Goal: Task Accomplishment & Management: Use online tool/utility

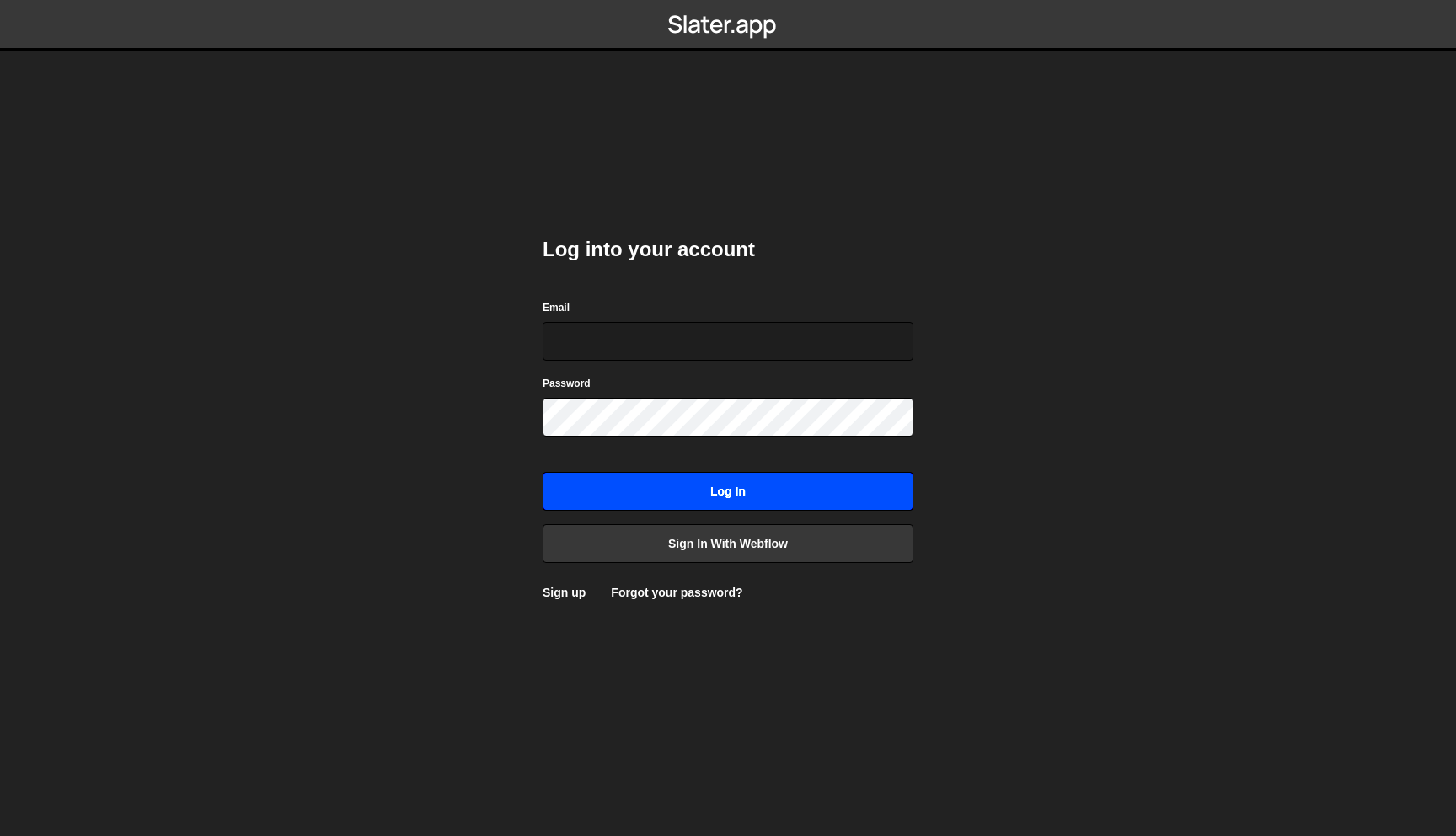
type input "martin@aikido.dev"
click at [693, 500] on input "Log in" at bounding box center [728, 491] width 371 height 38
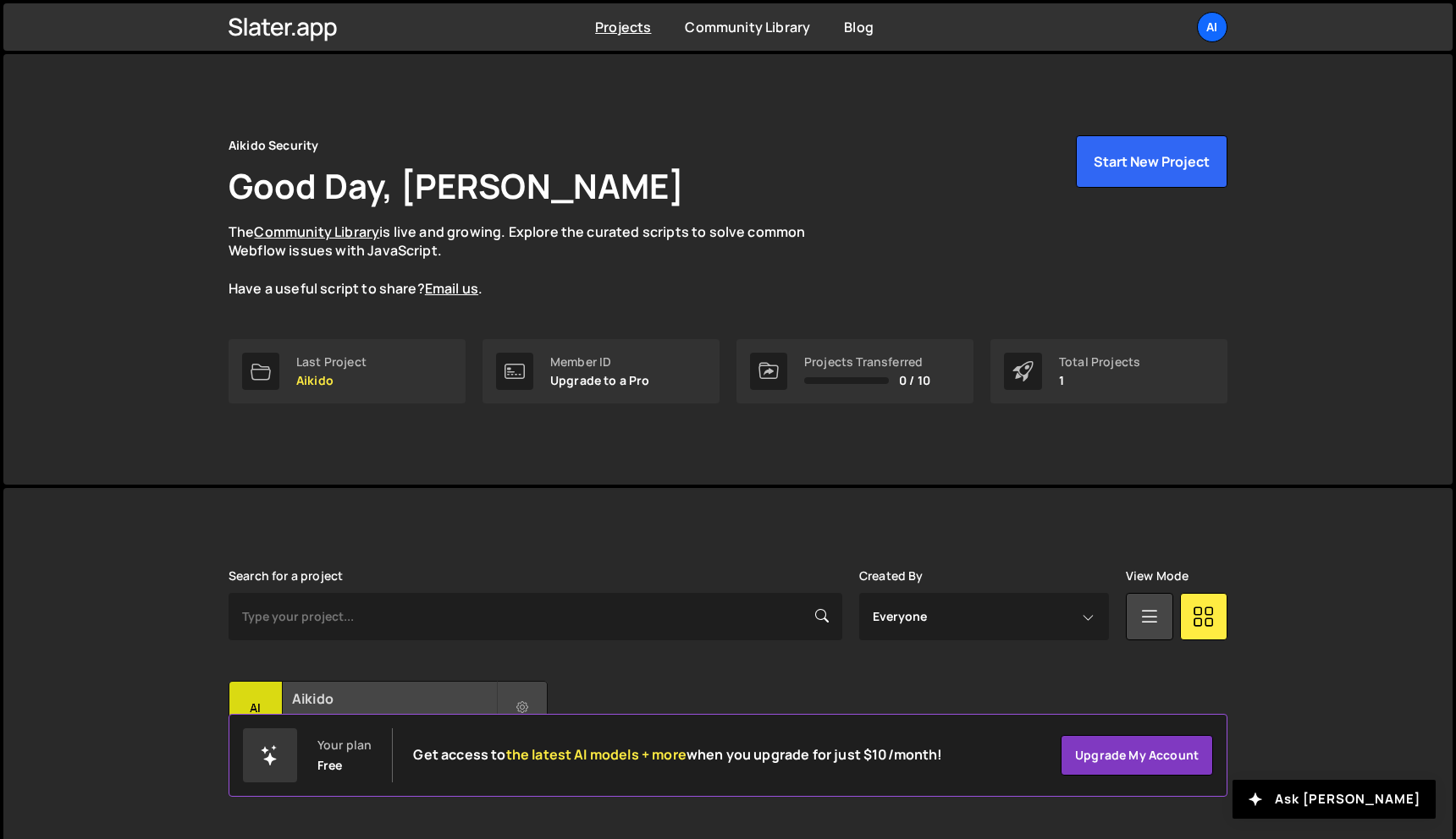
click at [283, 696] on div "Aikido Created by Martin Manchev" at bounding box center [387, 707] width 318 height 52
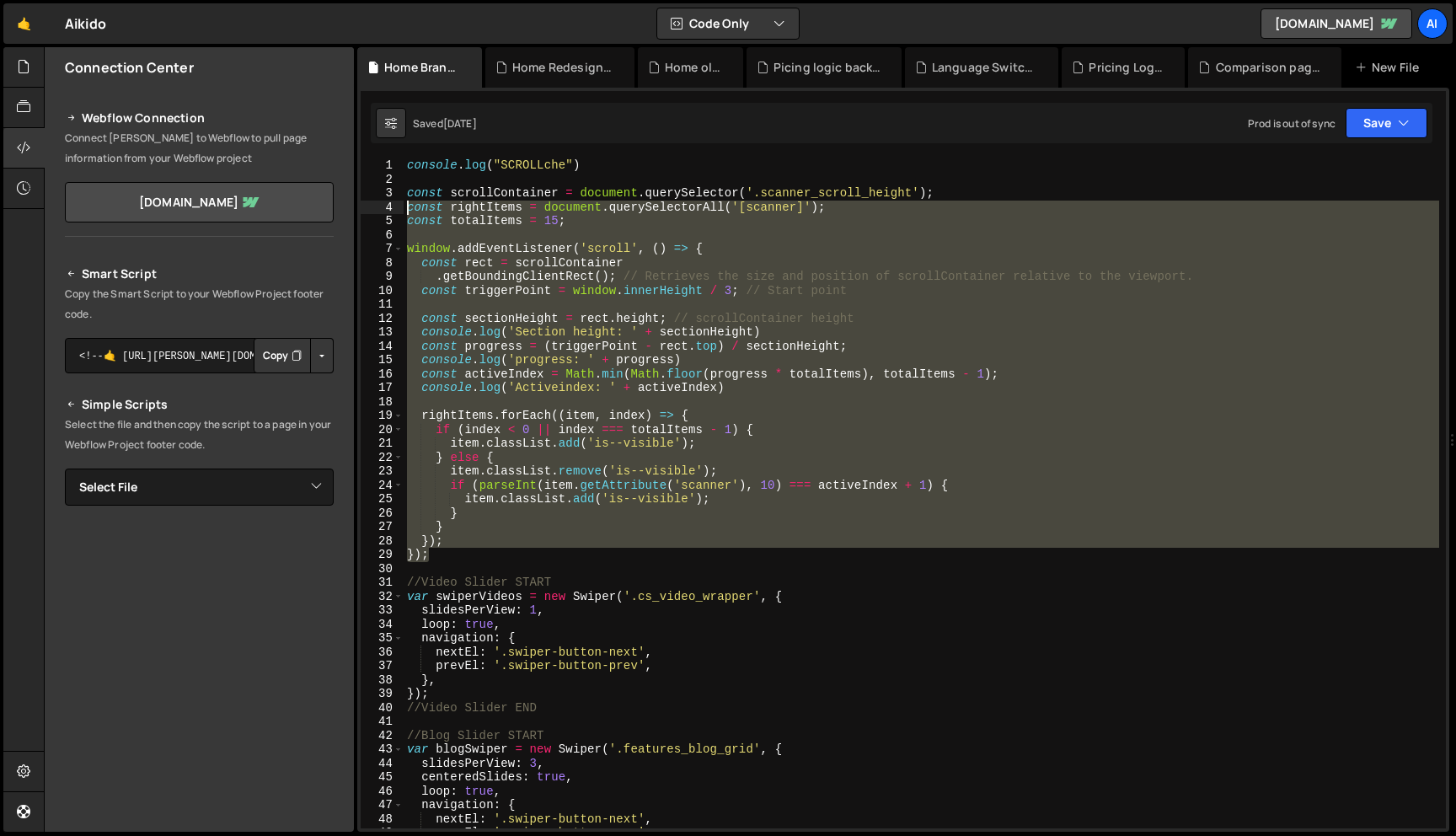
drag, startPoint x: 466, startPoint y: 556, endPoint x: 405, endPoint y: 211, distance: 350.4
click at [405, 211] on div "console . log ( "SCROLLche" ) const scrollContainer = document . querySelector …" at bounding box center [922, 508] width 1035 height 698
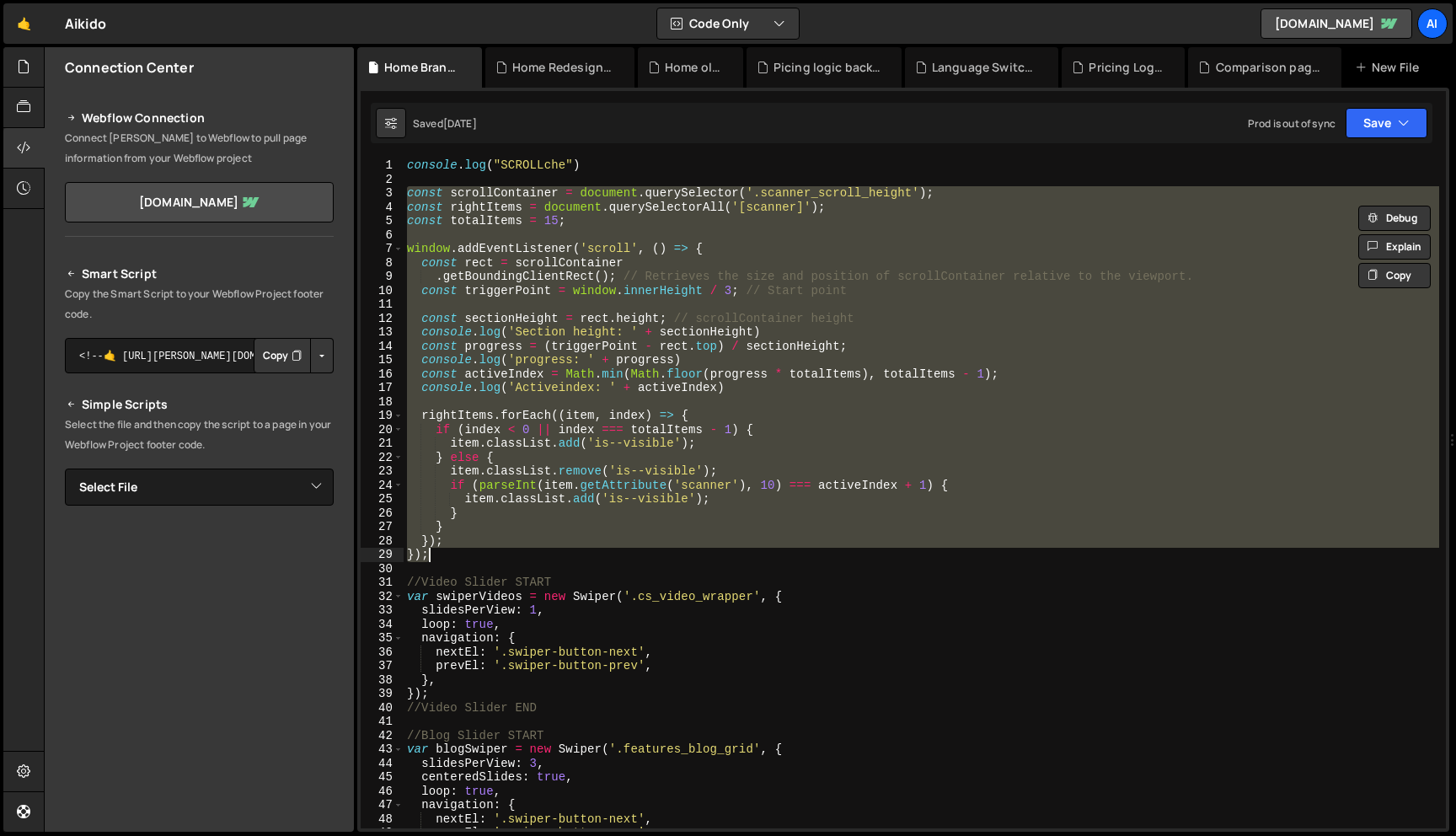
drag, startPoint x: 409, startPoint y: 195, endPoint x: 486, endPoint y: 552, distance: 365.2
click at [486, 552] on div "console . log ( "SCROLLche" ) const scrollContainer = document . querySelector …" at bounding box center [922, 508] width 1035 height 698
type textarea "}); });"
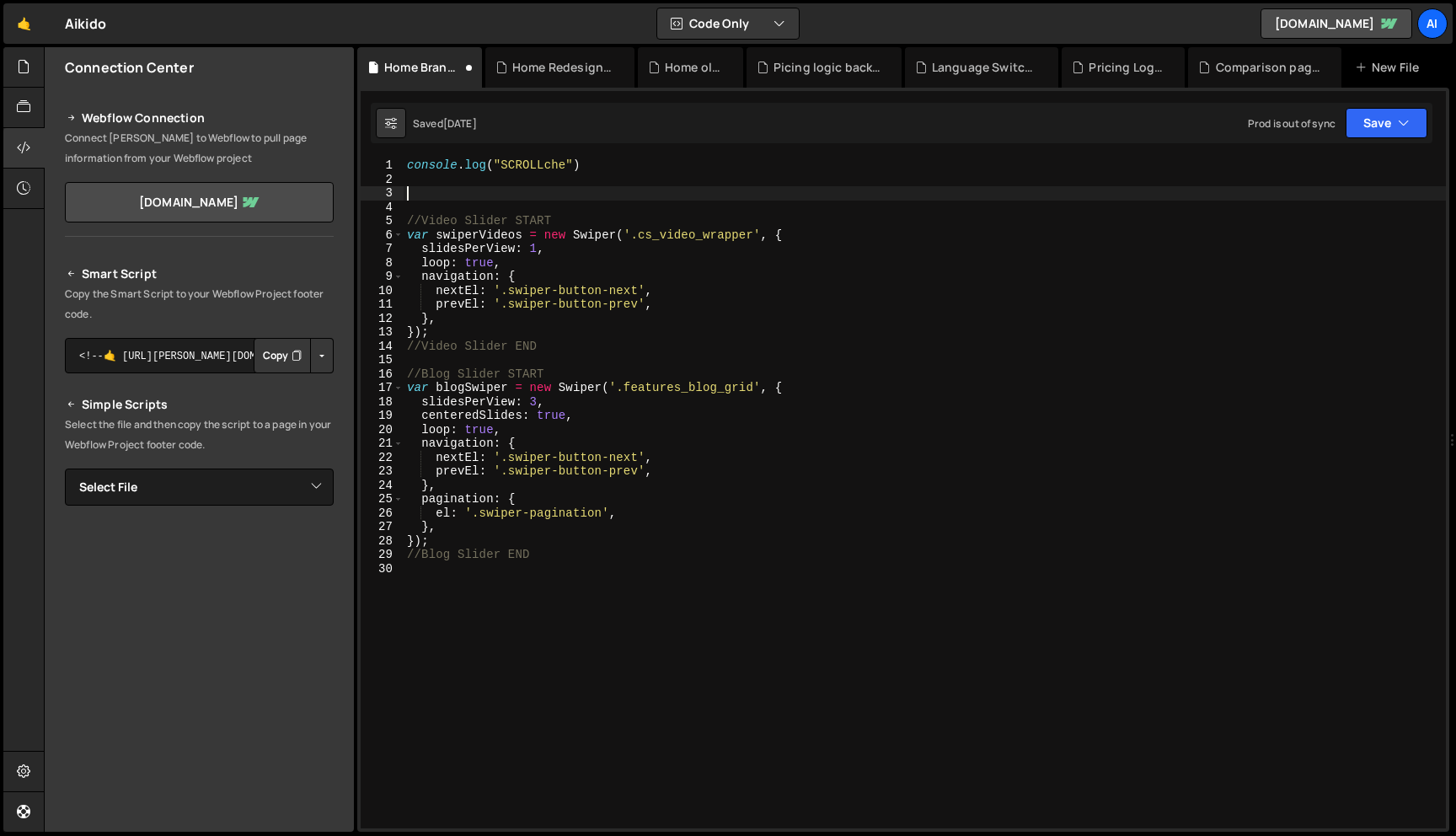
type textarea "<"
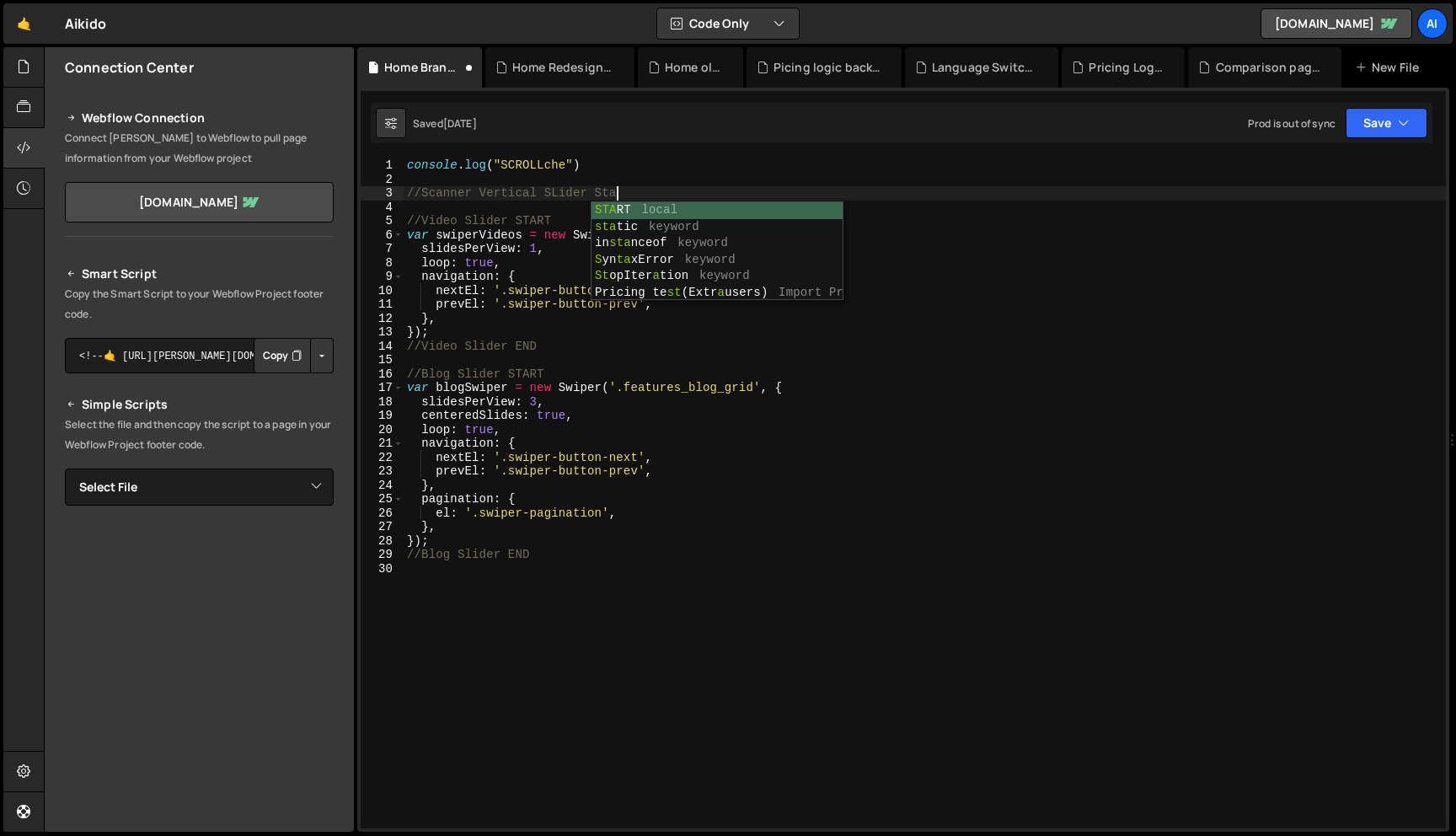
scroll to position [0, 15]
type textarea "//Scanner Vertical SLider START"
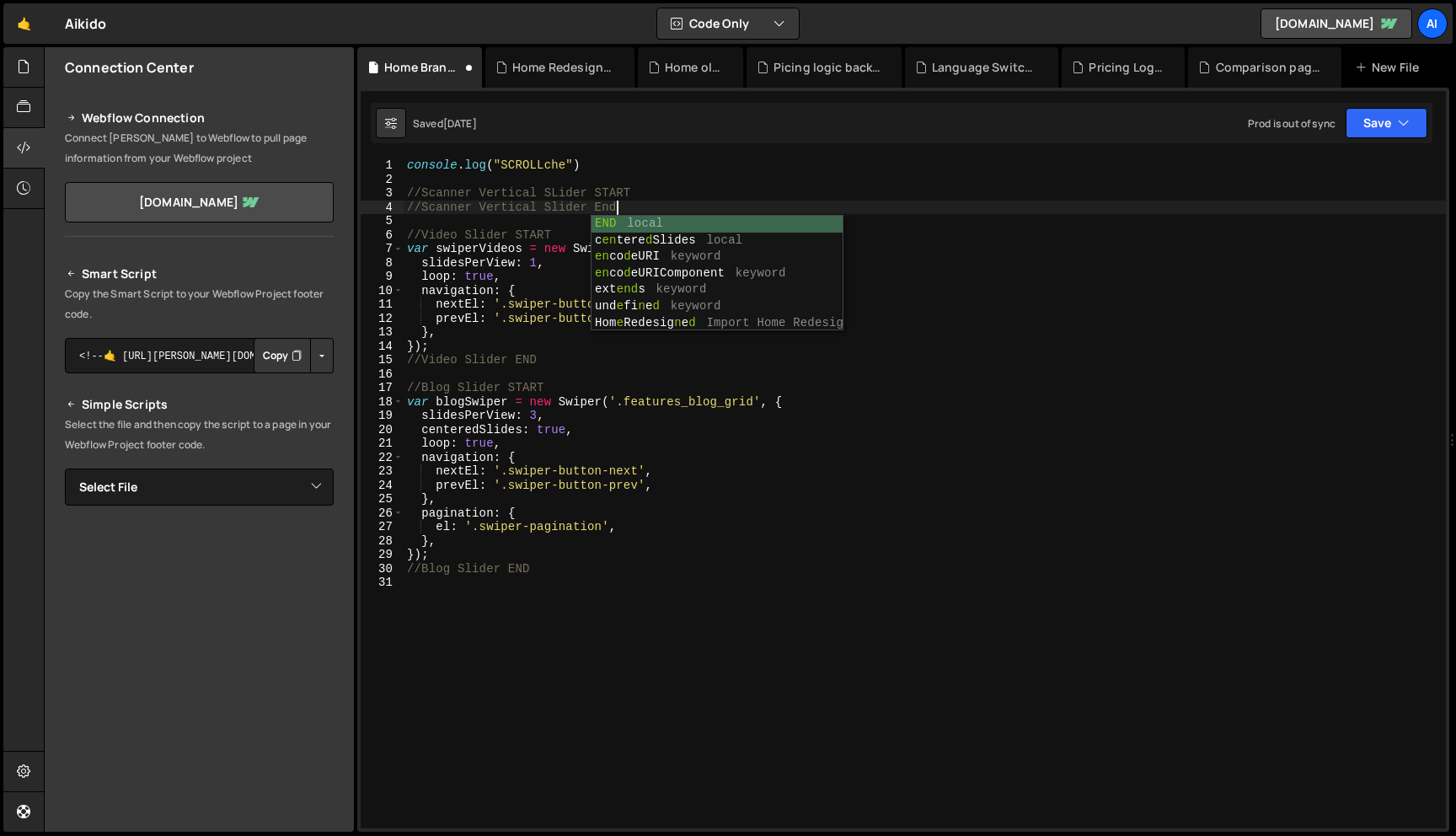
scroll to position [0, 14]
click at [557, 193] on div "console . log ( "SCROLLche" ) //Scanner Vertical SLider START //Scanner Vertica…" at bounding box center [925, 508] width 1043 height 698
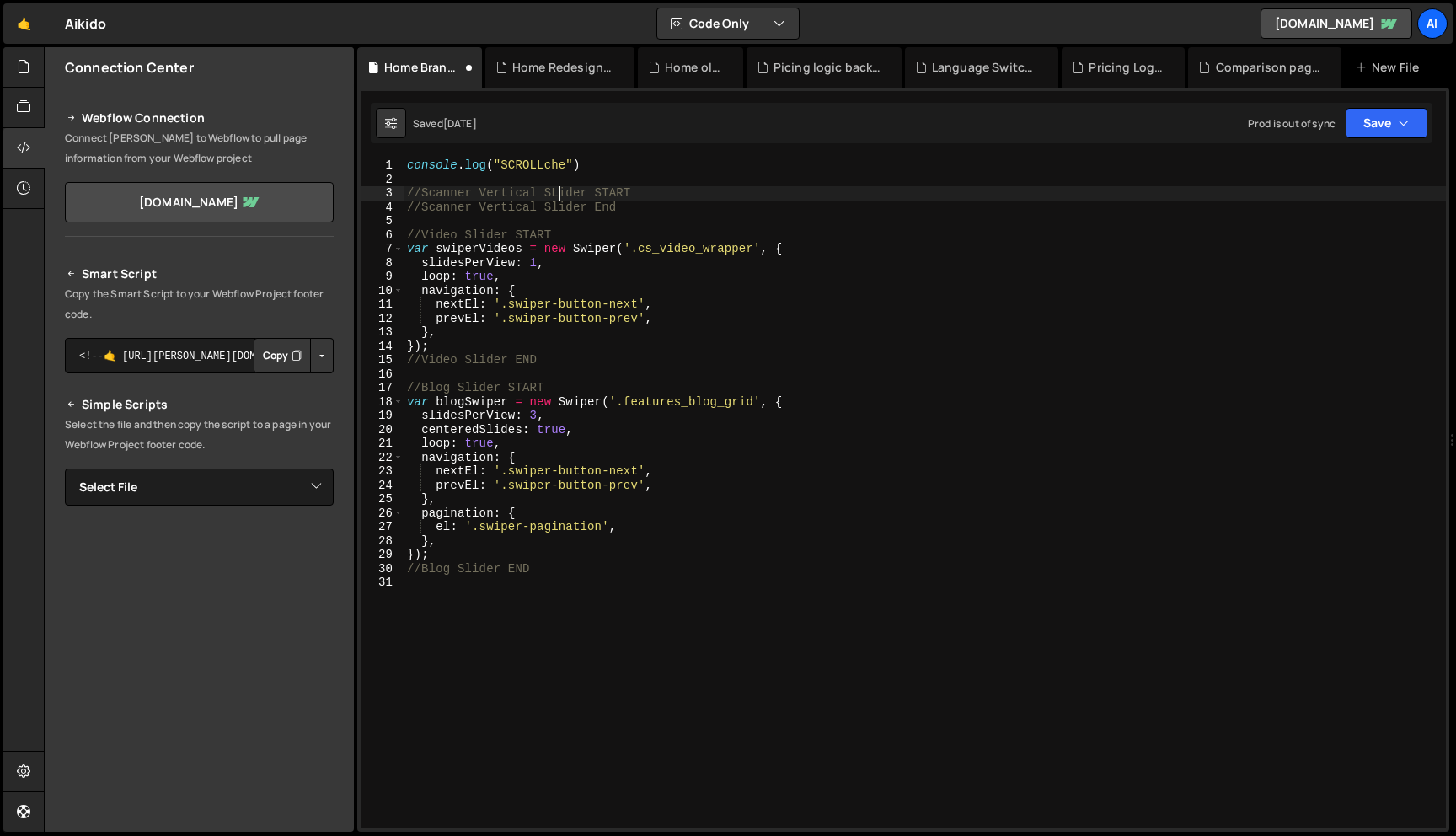
scroll to position [0, 11]
click at [633, 206] on div "console . log ( "SCROLLche" ) //Scanner Vertical S;ider START //Scanner Vertica…" at bounding box center [925, 508] width 1043 height 698
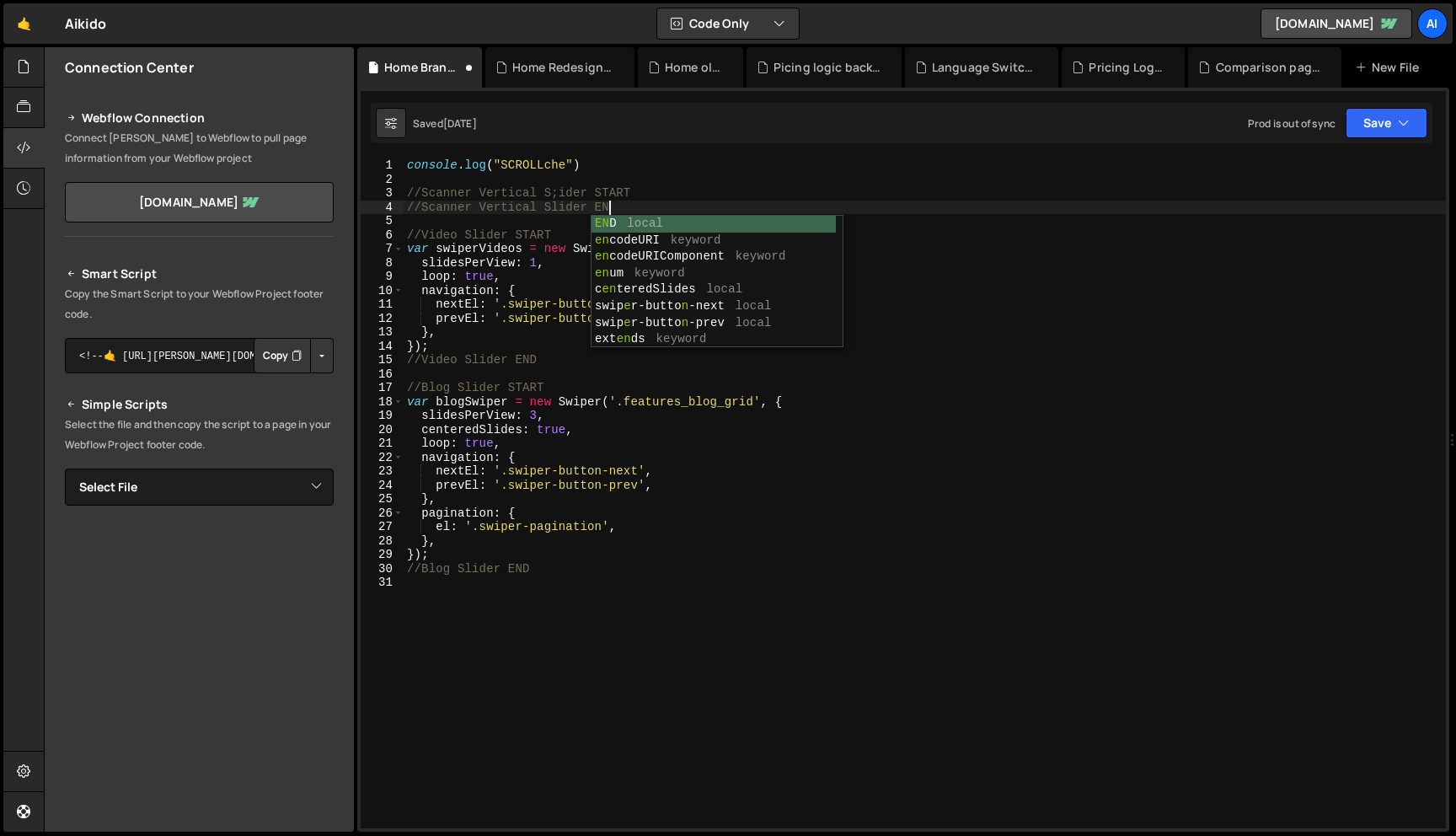
scroll to position [0, 14]
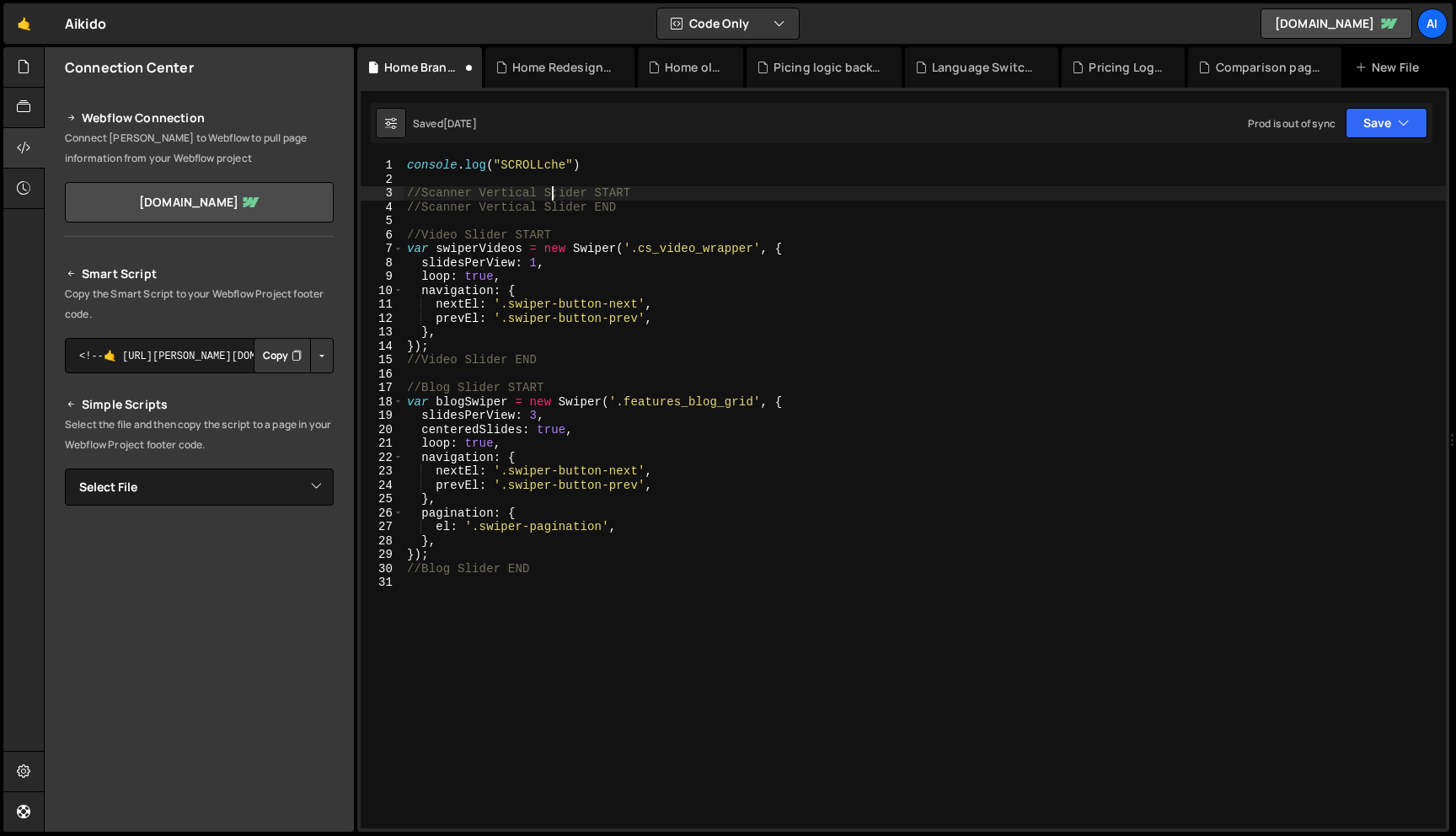
click at [553, 191] on div "console . log ( "SCROLLche" ) //Scanner Vertical S;ider START //Scanner Vertica…" at bounding box center [925, 508] width 1043 height 698
type textarea "//Scanner Vertical Slider START"
click at [667, 190] on div "console . log ( "SCROLLche" ) //Scanner Vertical Slider START //Scanner Vertica…" at bounding box center [925, 508] width 1043 height 698
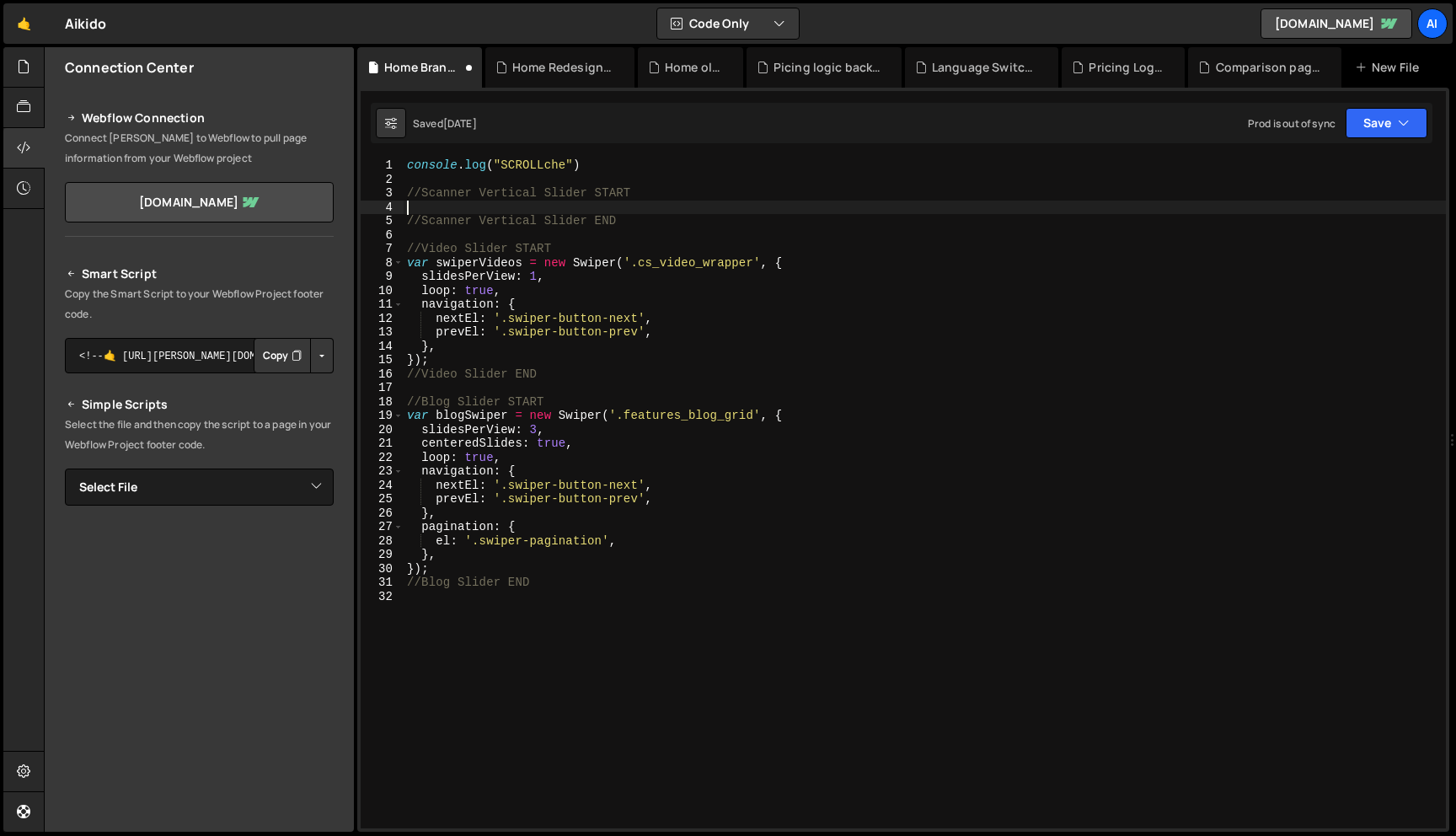
paste textarea "</script>"
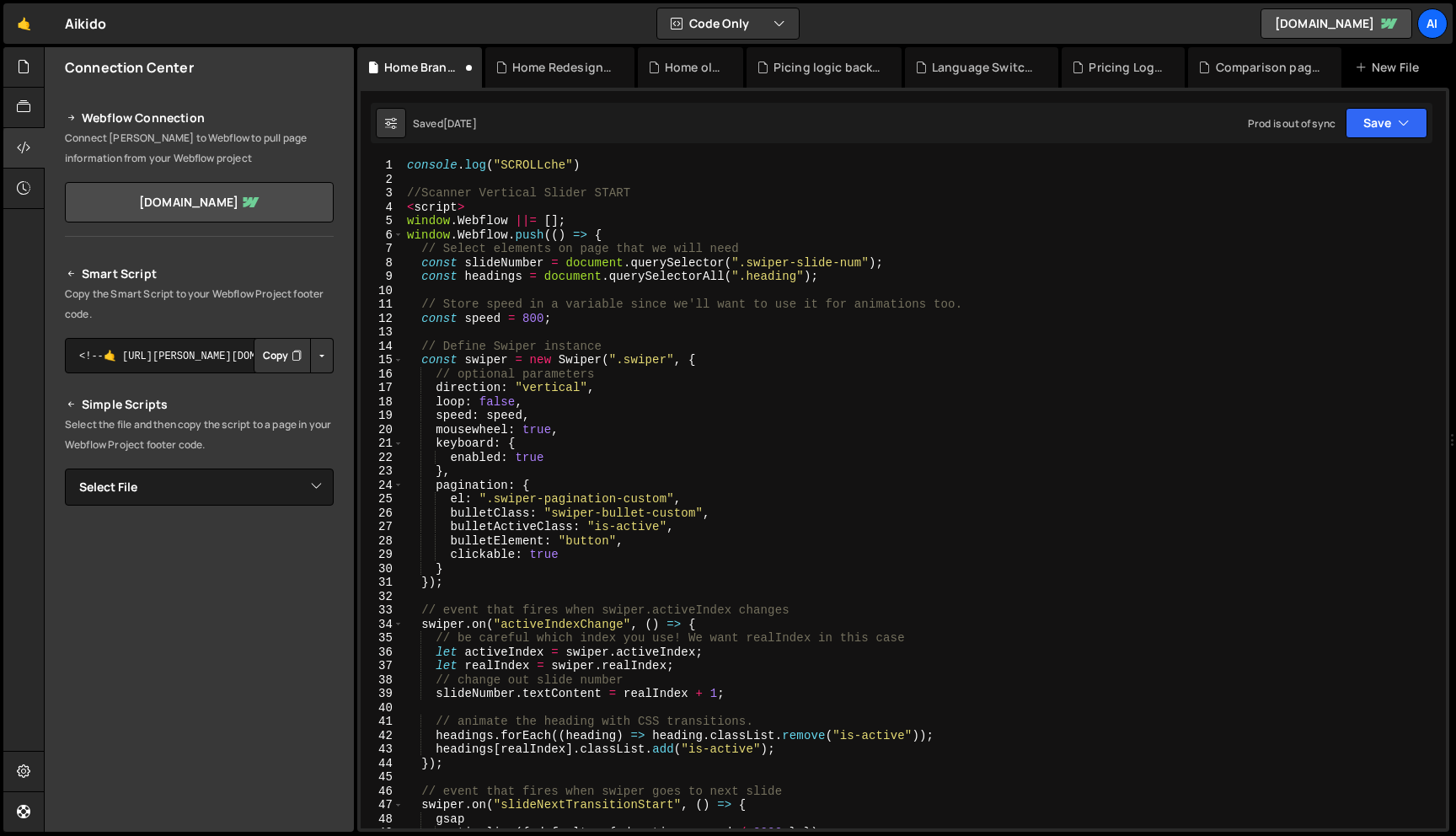
click at [484, 205] on div "console . log ( "SCROLLche" ) //Scanner Vertical Slider START < script > window…" at bounding box center [922, 508] width 1035 height 698
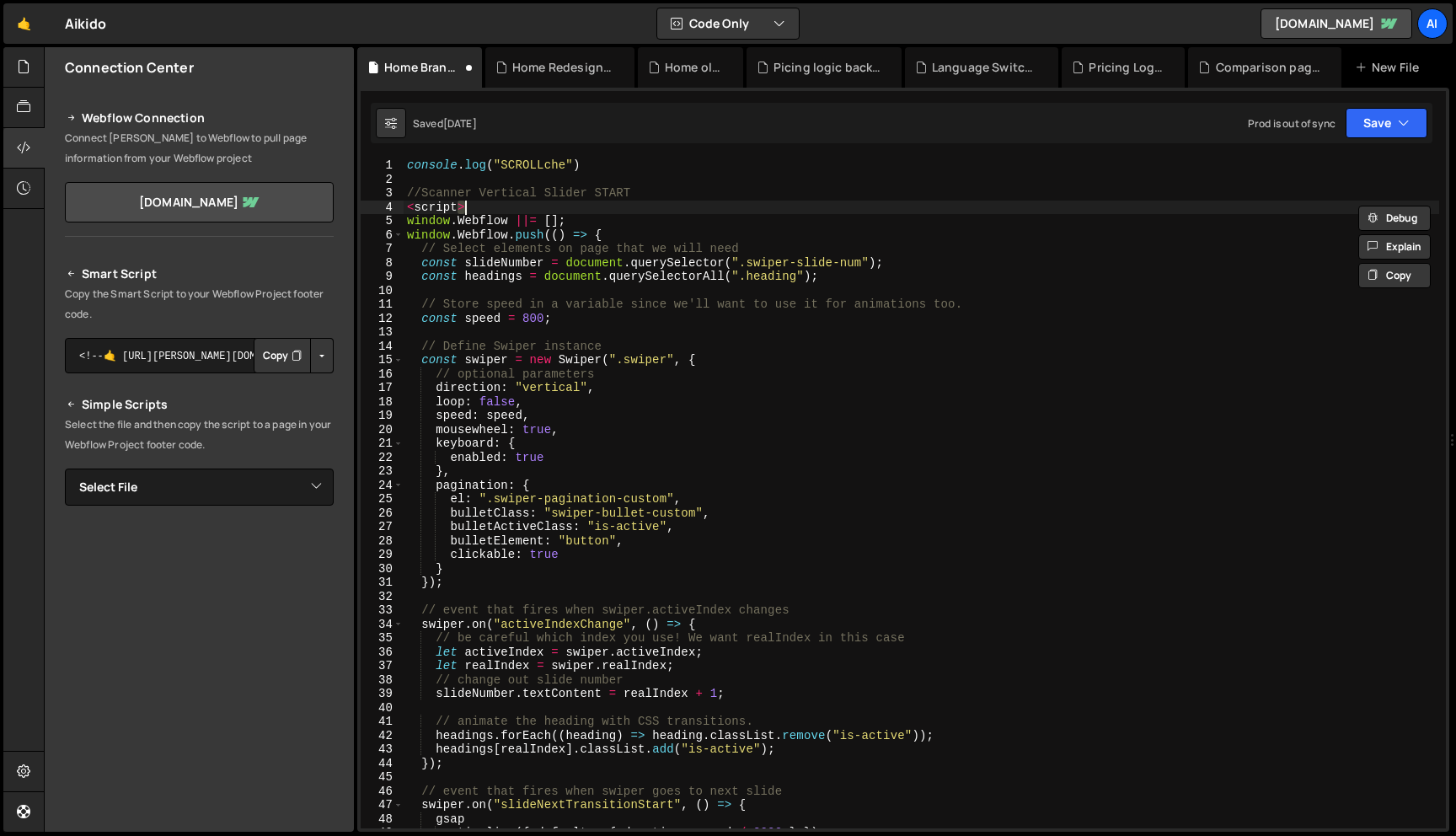
click at [484, 205] on div "console . log ( "SCROLLche" ) //Scanner Vertical Slider START < script > window…" at bounding box center [922, 508] width 1035 height 698
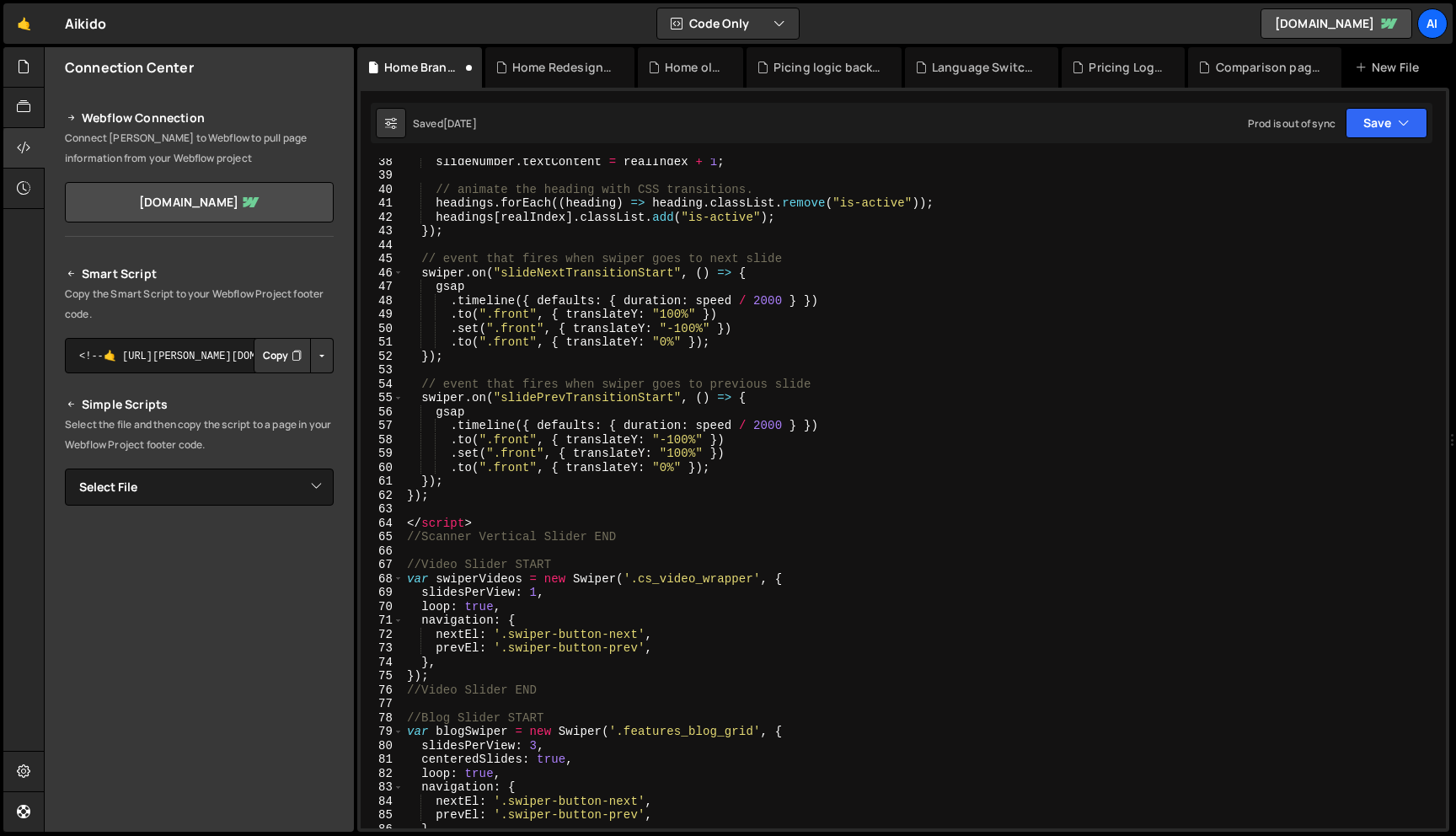
scroll to position [519, 0]
drag, startPoint x: 483, startPoint y: 528, endPoint x: 396, endPoint y: 509, distance: 89.1
click at [396, 509] on div "window.Webflow ||= []; 38 39 40 41 42 43 44 45 46 47 48 49 50 51 52 53 54 55 56…" at bounding box center [903, 493] width 1086 height 670
type textarea "</script>"
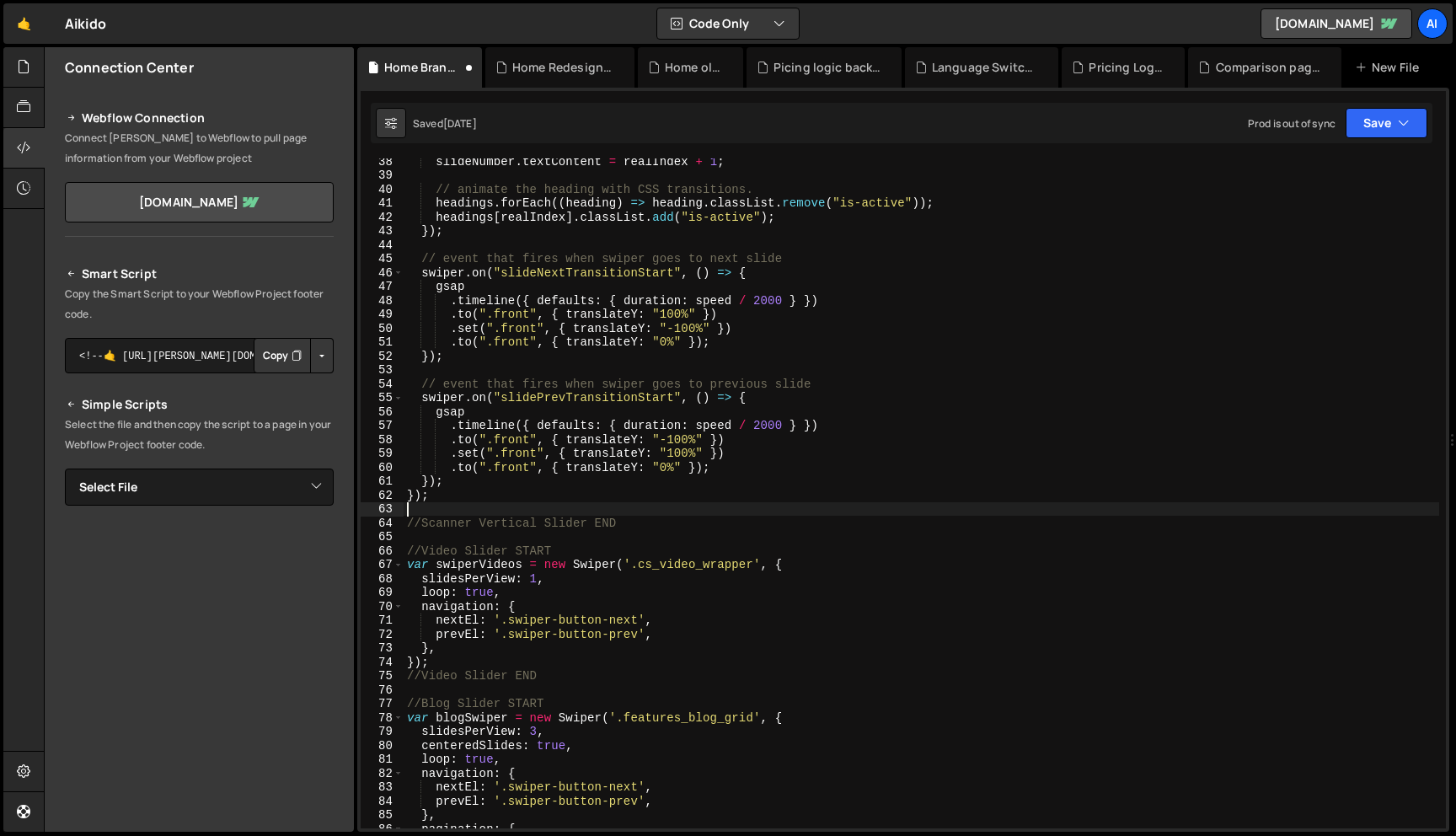
type textarea "});"
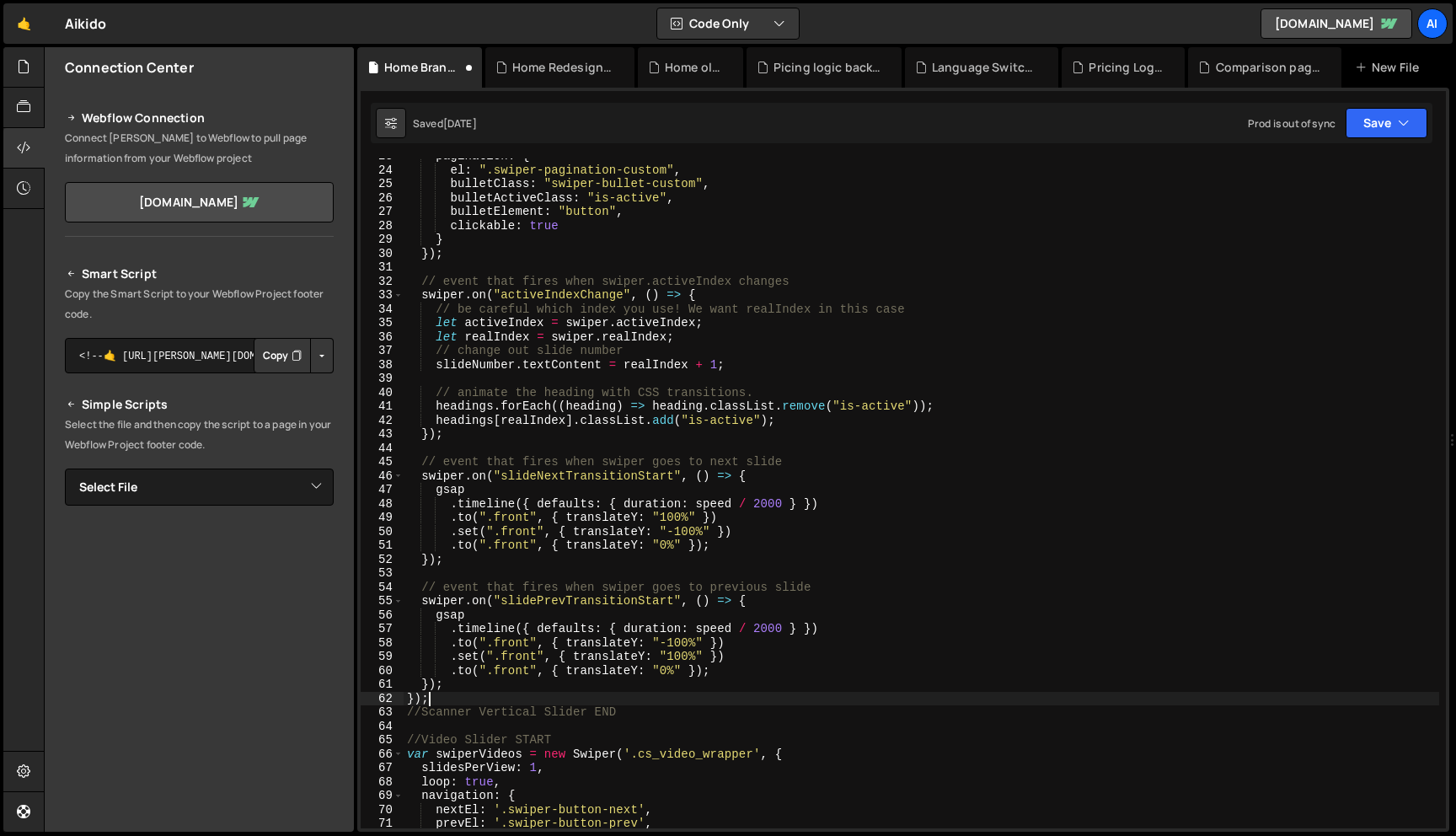
scroll to position [334, 0]
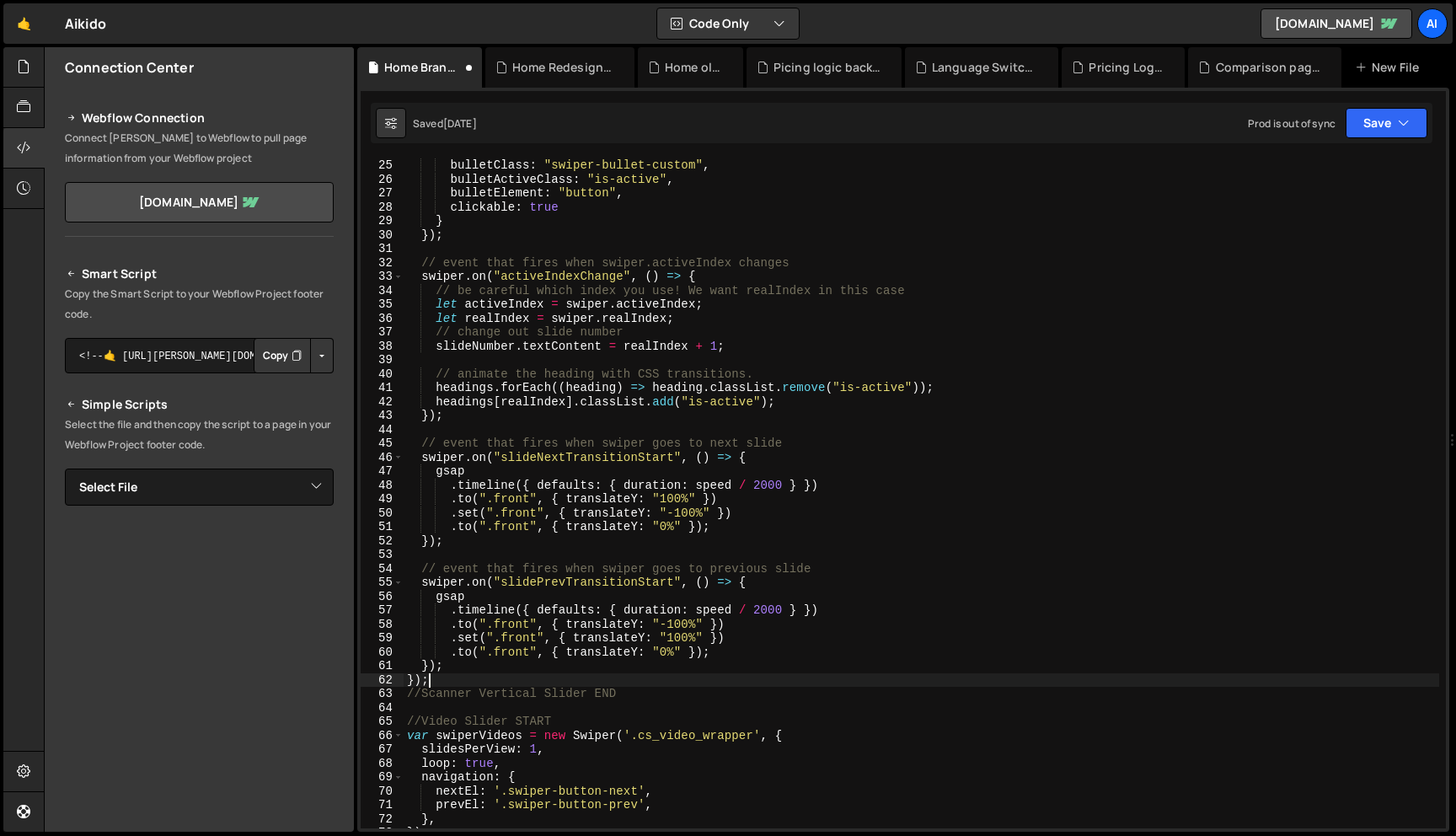
click at [425, 434] on div "bulletClass : "swiper-bullet-custom" , bulletActiveClass : "is-active" , bullet…" at bounding box center [922, 508] width 1035 height 698
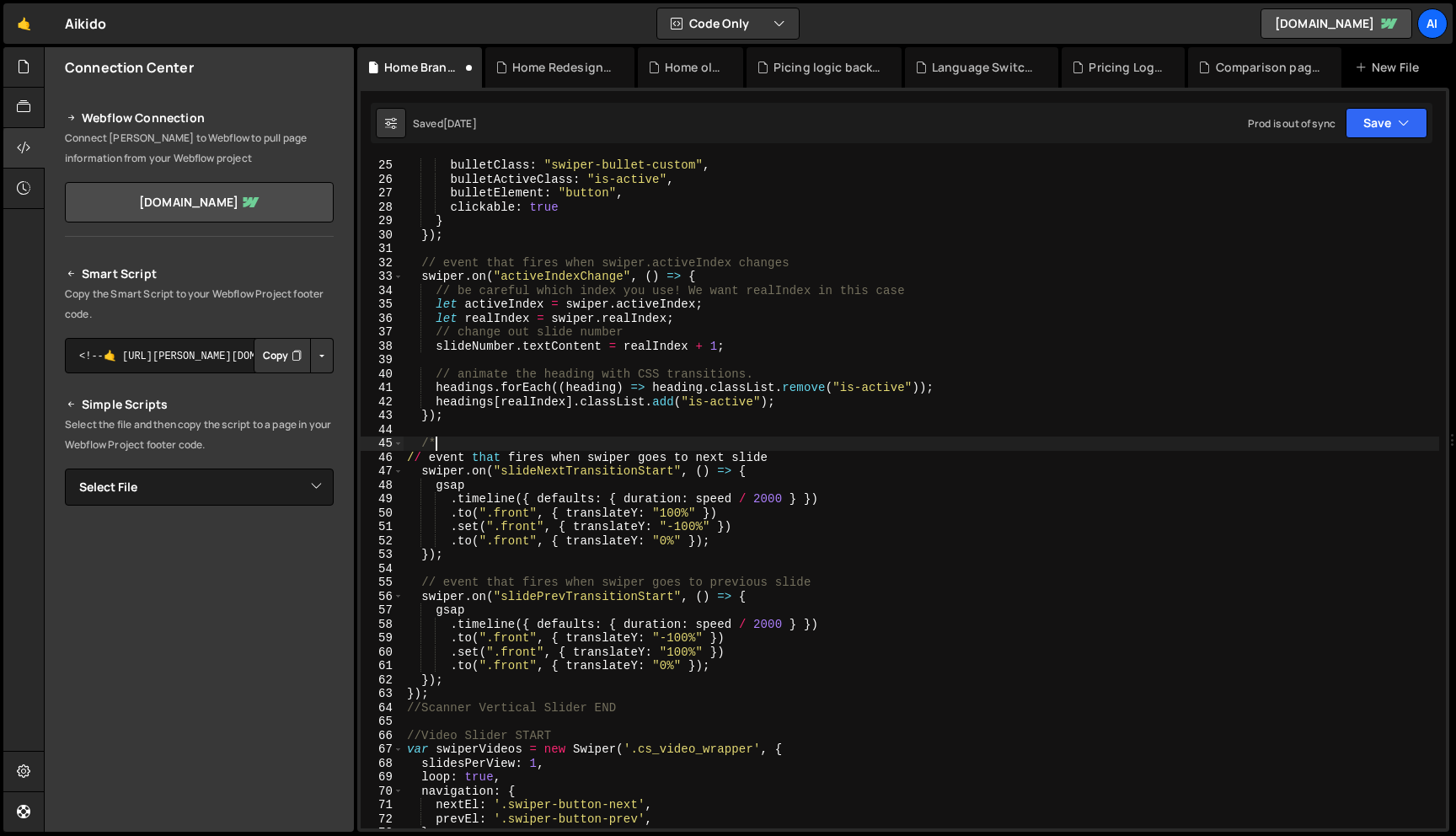
scroll to position [0, 1]
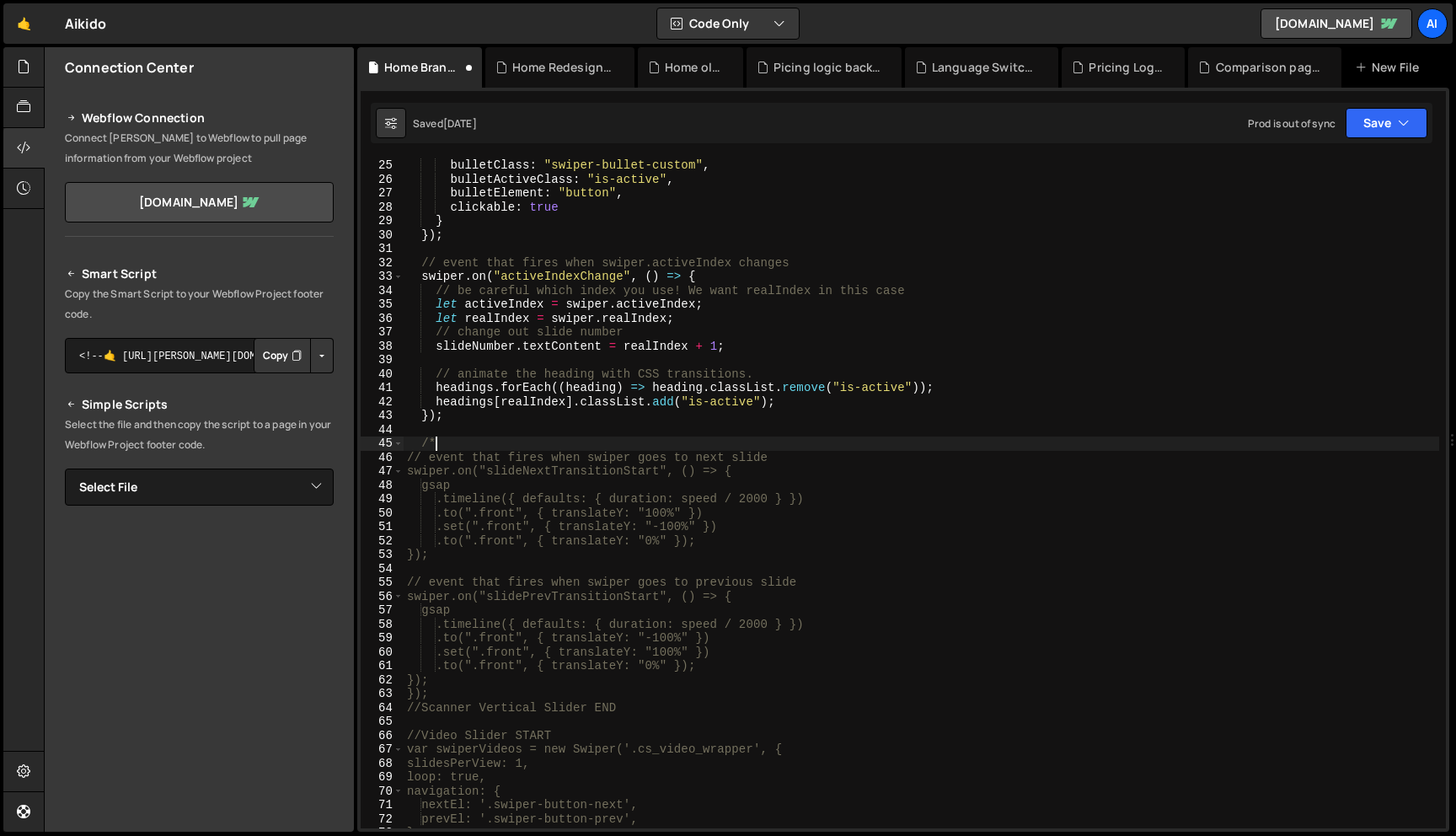
click at [456, 678] on div "bulletClass : "swiper-bullet-custom" , bulletActiveClass : "is-active" , bullet…" at bounding box center [922, 508] width 1035 height 698
type textarea "});*/"
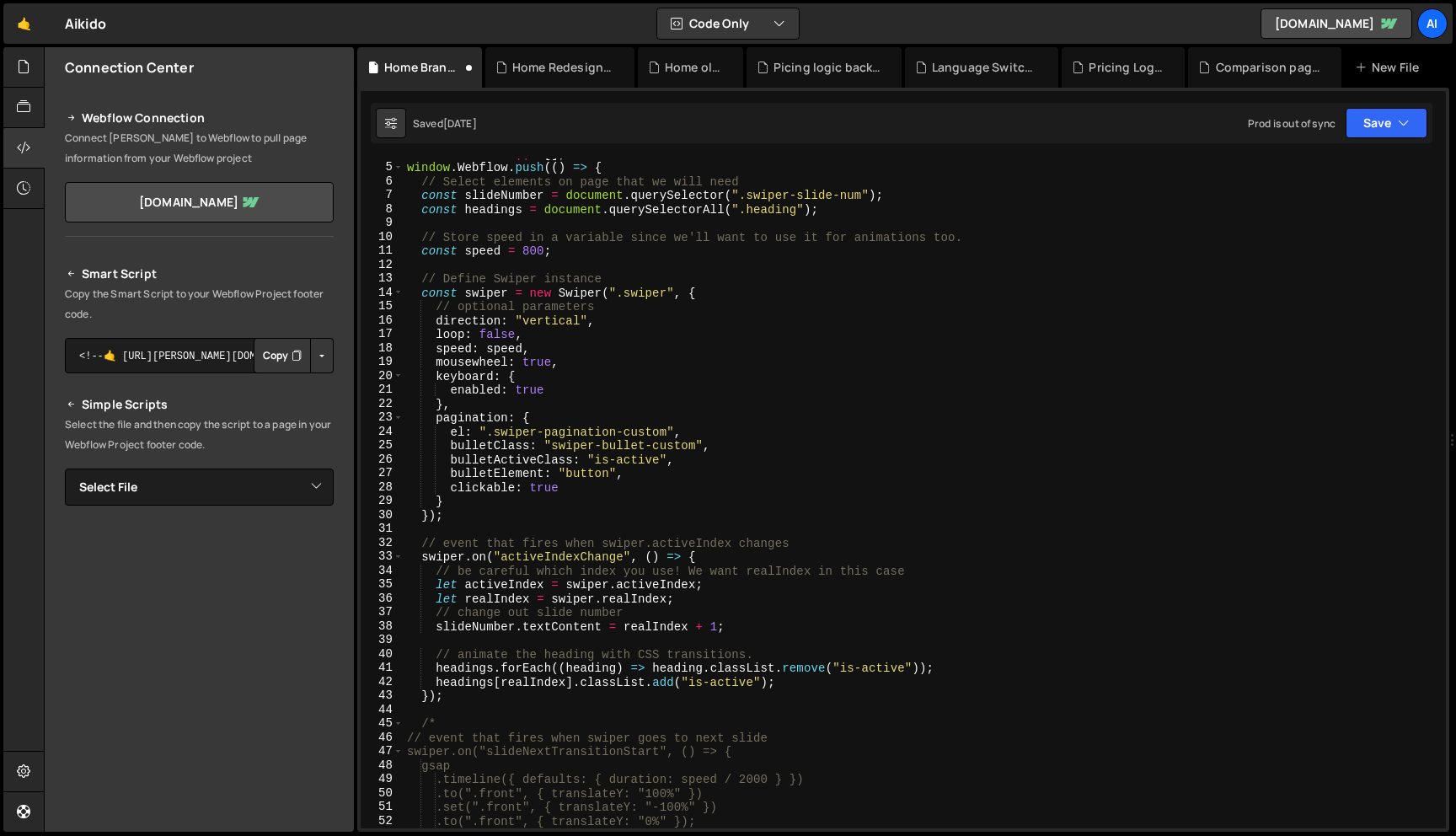
scroll to position [0, 0]
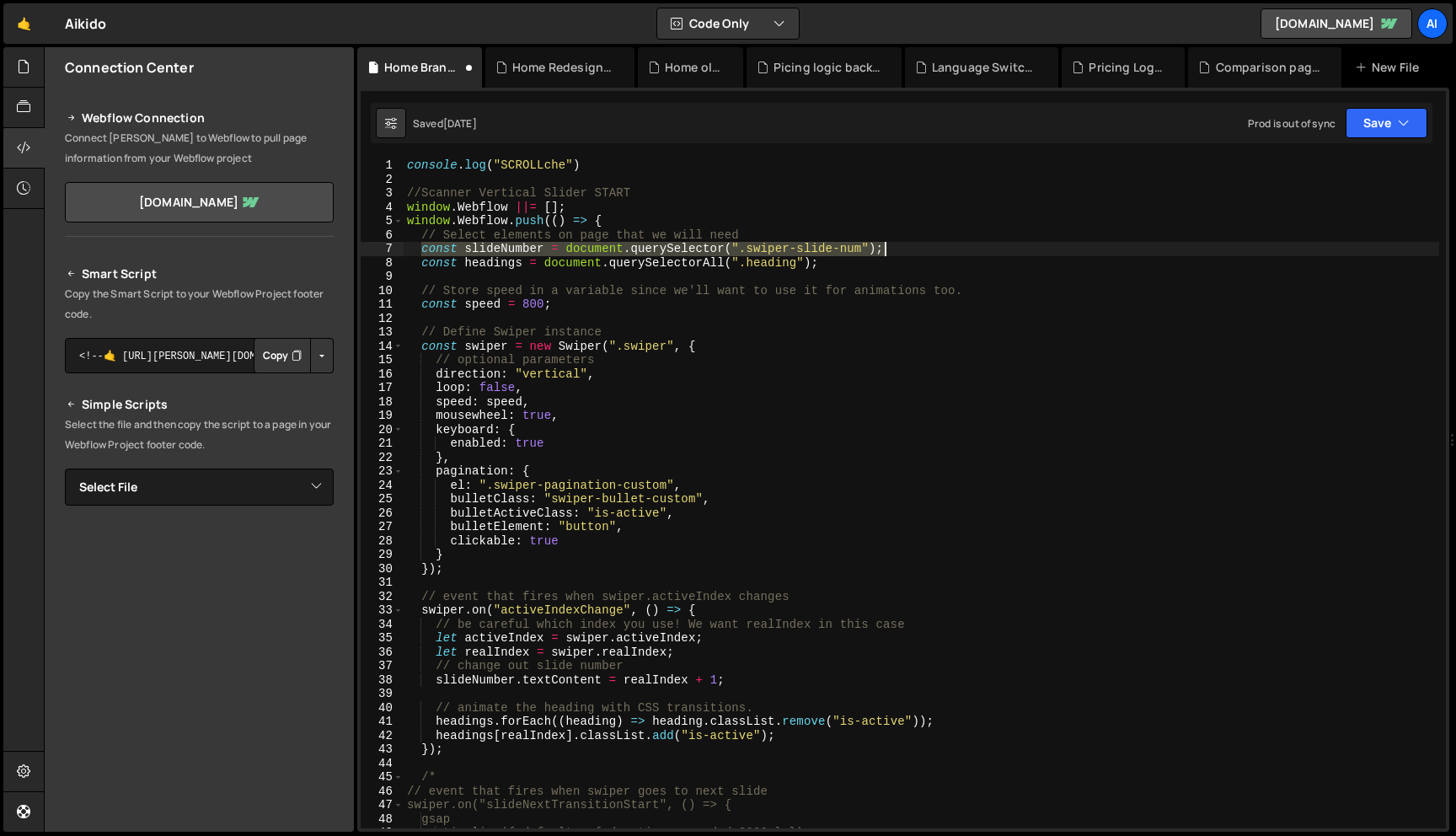
drag, startPoint x: 422, startPoint y: 248, endPoint x: 1035, endPoint y: 252, distance: 613.0
click at [1035, 252] on div "console . log ( "SCROLLche" ) //Scanner Vertical Slider START window . Webflow …" at bounding box center [922, 508] width 1035 height 698
type textarea "const slideNumber = document.querySelector(".swiper-slide-num");"
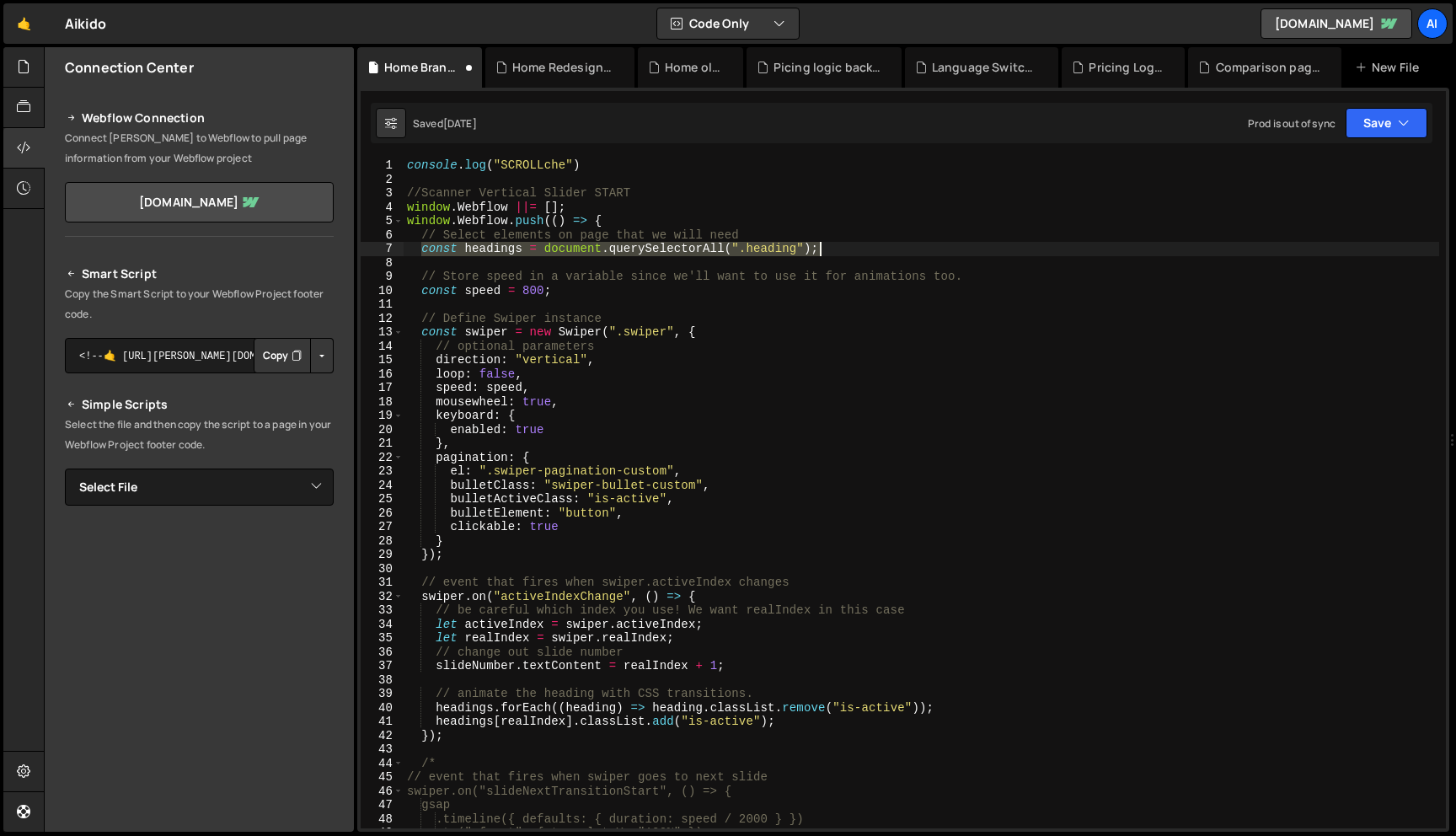
drag, startPoint x: 418, startPoint y: 248, endPoint x: 907, endPoint y: 256, distance: 489.1
click at [907, 256] on div "console . log ( "SCROLLche" ) //Scanner Vertical Slider START window . Webflow …" at bounding box center [922, 508] width 1035 height 698
click at [846, 241] on div "console . log ( "SCROLLche" ) //Scanner Vertical Slider START window . Webflow …" at bounding box center [922, 508] width 1035 height 698
click at [836, 252] on div "console . log ( "SCROLLche" ) //Scanner Vertical Slider START window . Webflow …" at bounding box center [922, 508] width 1035 height 698
click at [766, 253] on div "console . log ( "SCROLLche" ) //Scanner Vertical Slider START window . Webflow …" at bounding box center [922, 508] width 1035 height 698
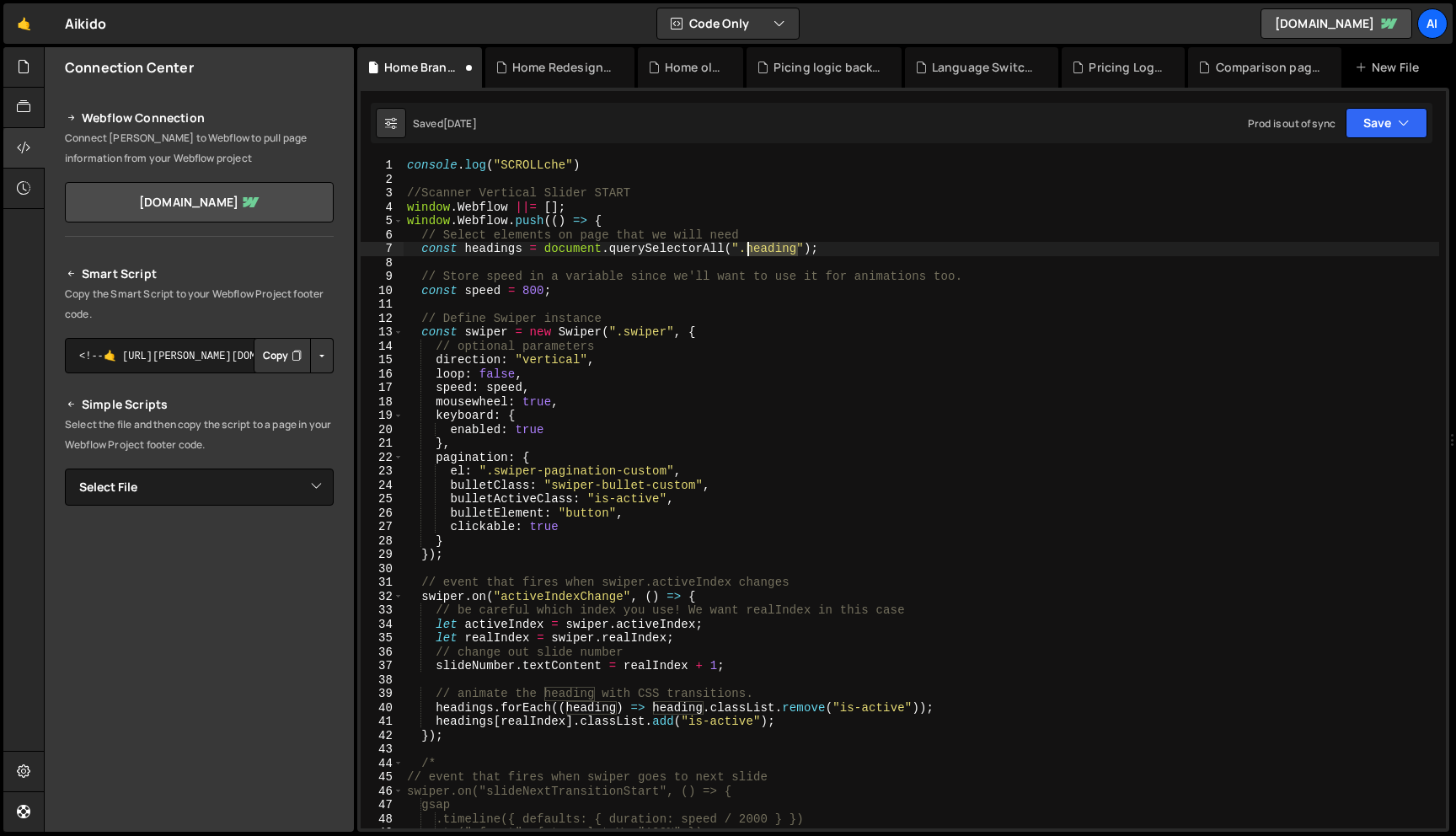
click at [766, 253] on div "console . log ( "SCROLLche" ) //Scanner Vertical Slider START window . Webflow …" at bounding box center [922, 508] width 1035 height 698
paste textarea "scanner_view_h3"
click at [507, 335] on div "console . log ( "SCROLLche" ) //Scanner Vertical Slider START window . Webflow …" at bounding box center [922, 508] width 1035 height 698
click at [480, 336] on div "console . log ( "SCROLLche" ) //Scanner Vertical Slider START window . Webflow …" at bounding box center [922, 508] width 1035 height 698
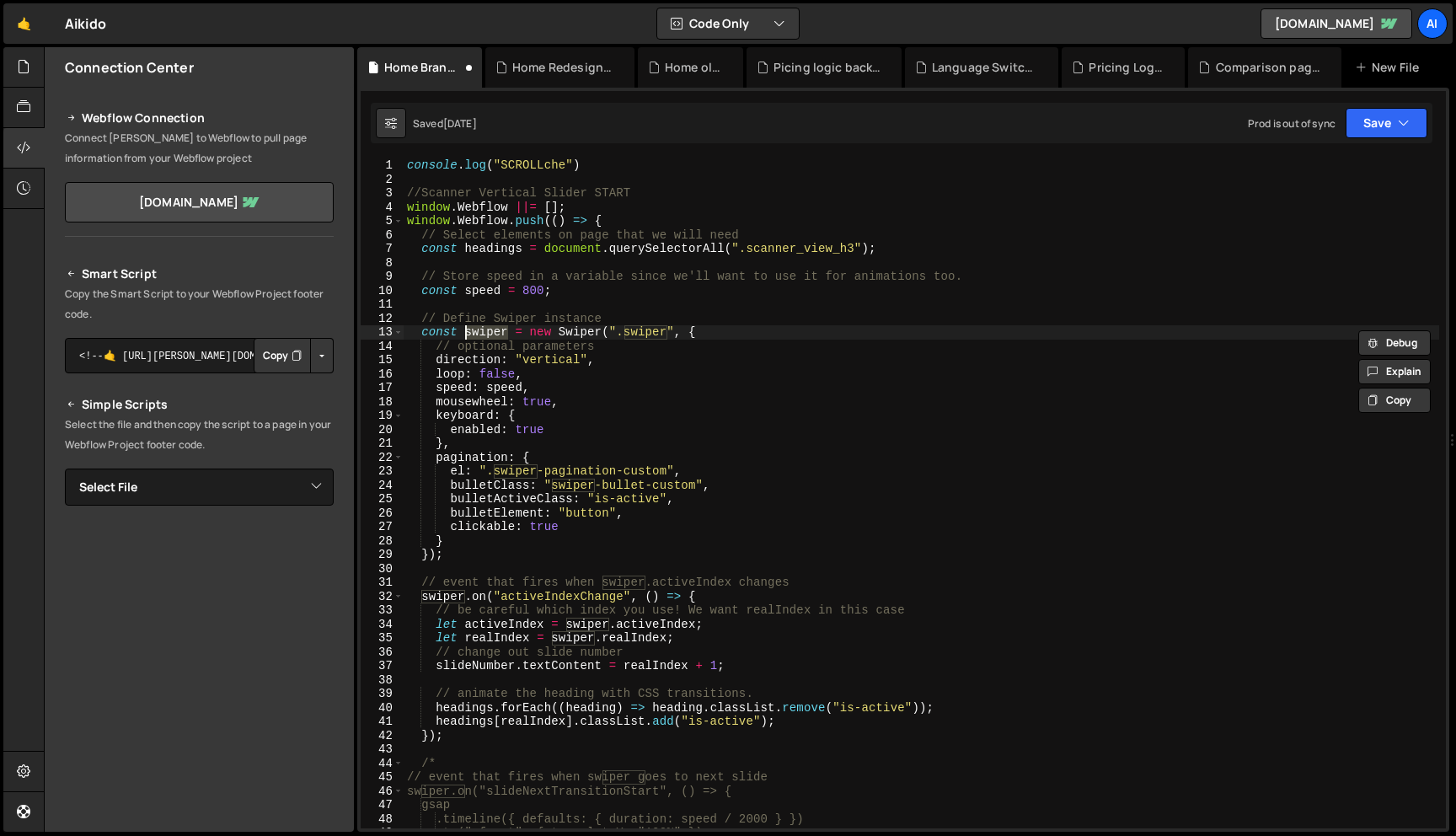
click at [480, 336] on div "console . log ( "SCROLLche" ) //Scanner Vertical Slider START window . Webflow …" at bounding box center [922, 493] width 1035 height 670
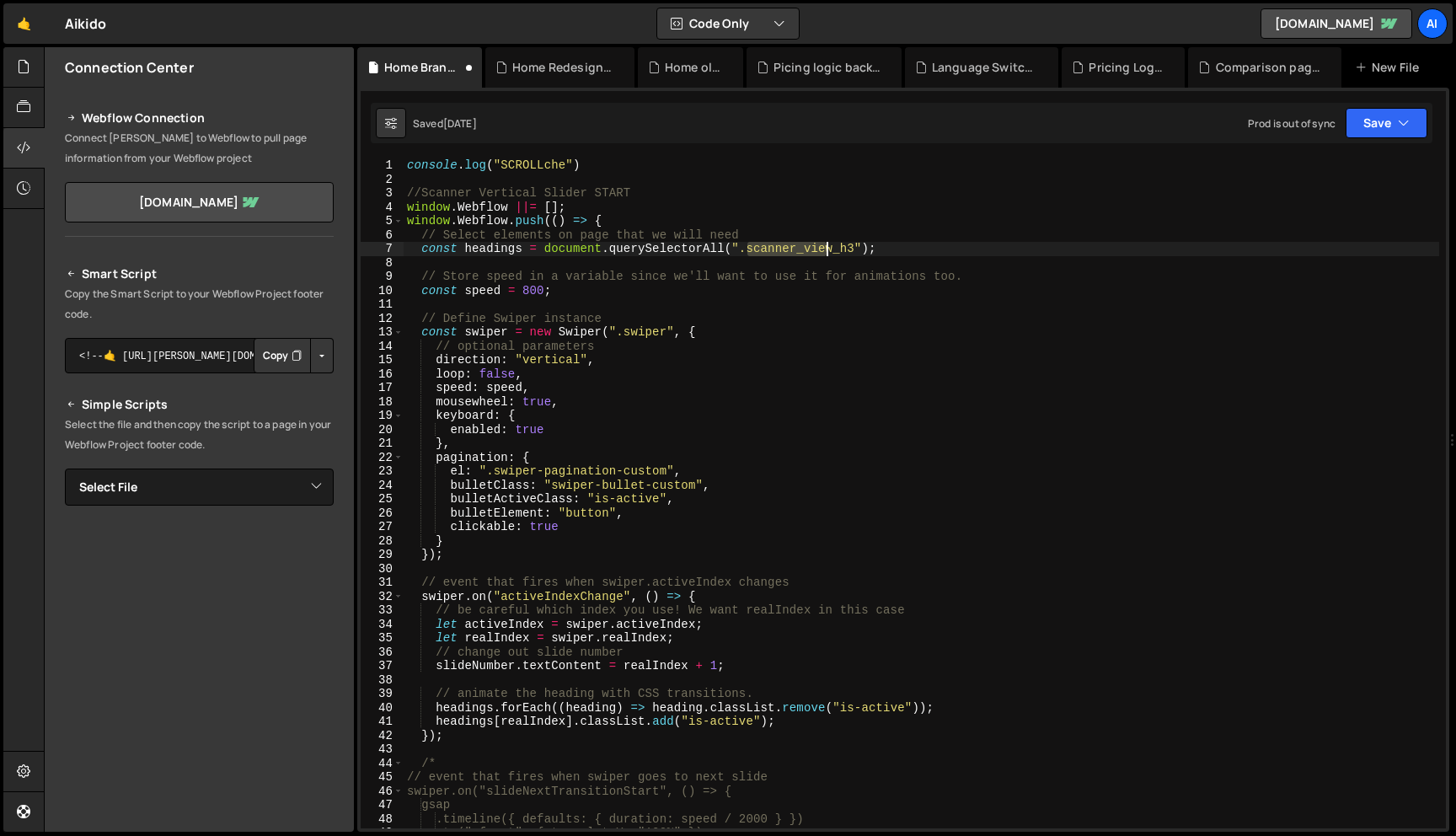
drag, startPoint x: 750, startPoint y: 247, endPoint x: 834, endPoint y: 247, distance: 84.0
click at [835, 247] on div "console . log ( "SCROLLche" ) //Scanner Vertical Slider START window . Webflow …" at bounding box center [922, 508] width 1035 height 698
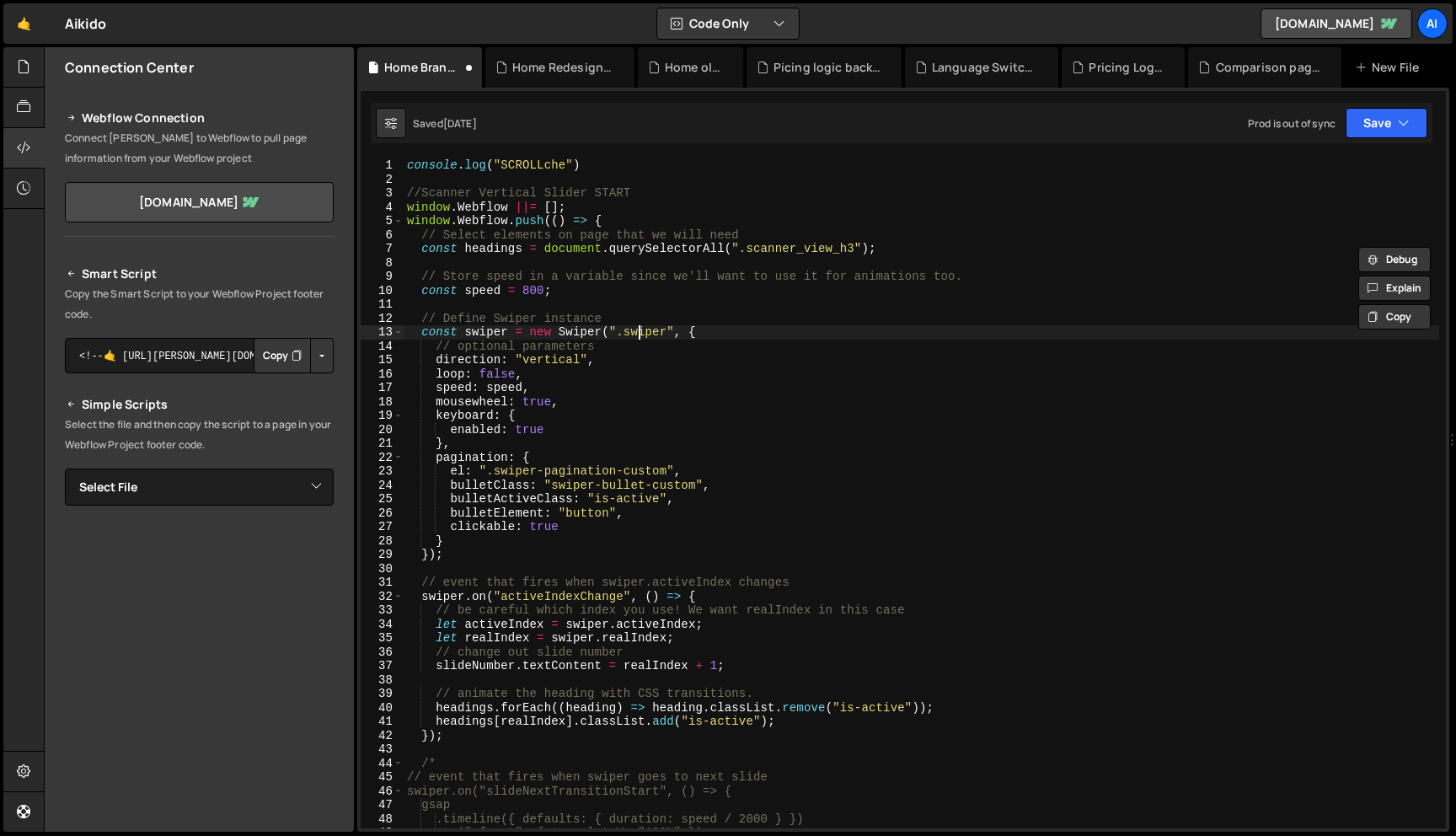
click at [640, 332] on div "console . log ( "SCROLLche" ) //Scanner Vertical Slider START window . Webflow …" at bounding box center [922, 508] width 1035 height 698
paste textarea "canner_scroll_s"
click at [449, 472] on div "console . log ( "SCROLLche" ) //Scanner Vertical Slider START window . Webflow …" at bounding box center [922, 508] width 1035 height 698
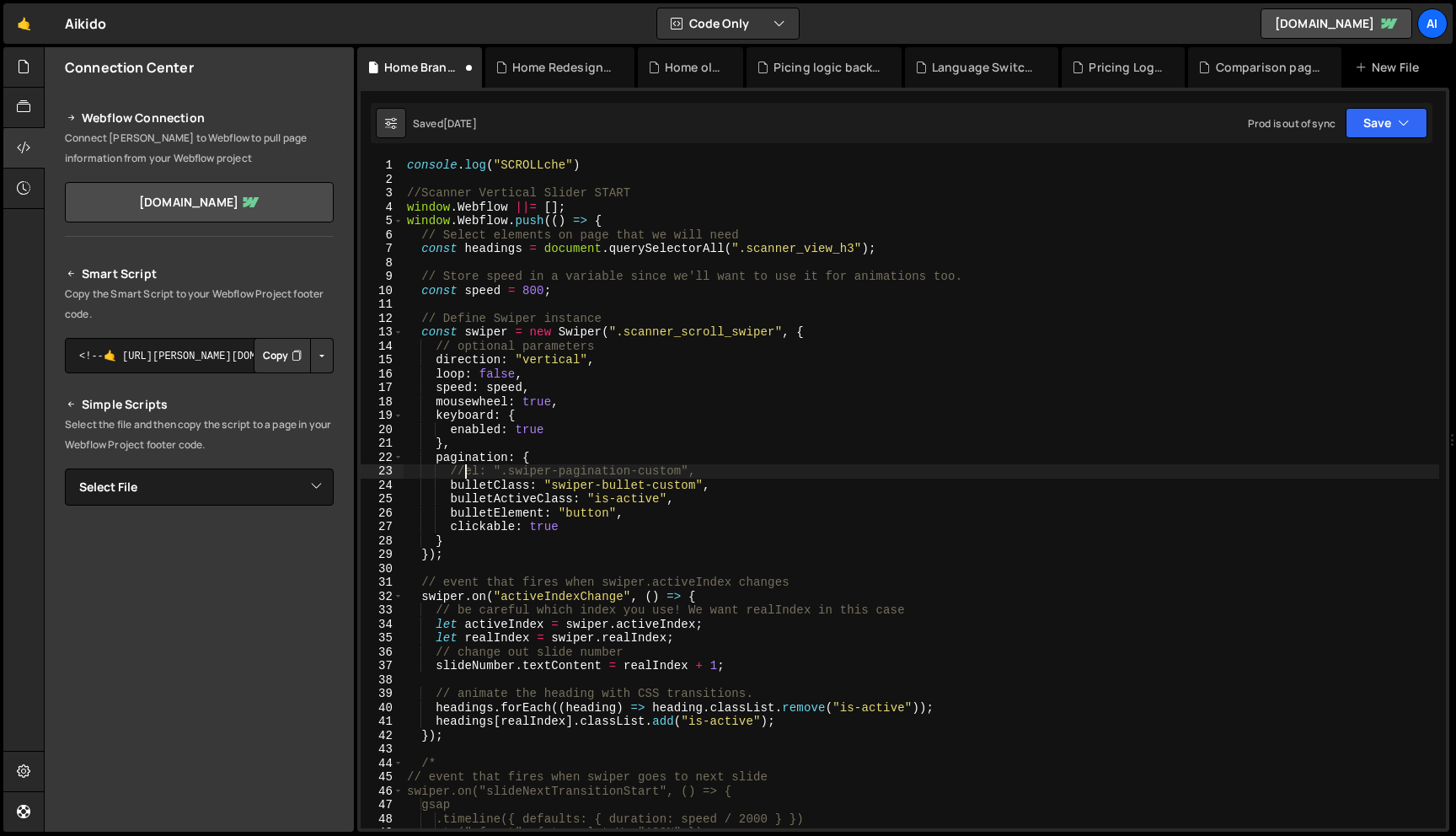
click at [449, 485] on div "console . log ( "SCROLLche" ) //Scanner Vertical Slider START window . Webflow …" at bounding box center [922, 508] width 1035 height 698
click at [448, 502] on div "console . log ( "SCROLLche" ) //Scanner Vertical Slider START window . Webflow …" at bounding box center [922, 508] width 1035 height 698
click at [461, 488] on div "console . log ( "SCROLLche" ) //Scanner Vertical Slider START window . Webflow …" at bounding box center [922, 508] width 1035 height 698
click at [463, 475] on div "console . log ( "SCROLLche" ) //Scanner Vertical Slider START window . Webflow …" at bounding box center [922, 508] width 1035 height 698
click at [436, 460] on div "console . log ( "SCROLLche" ) //Scanner Vertical Slider START window . Webflow …" at bounding box center [922, 508] width 1035 height 698
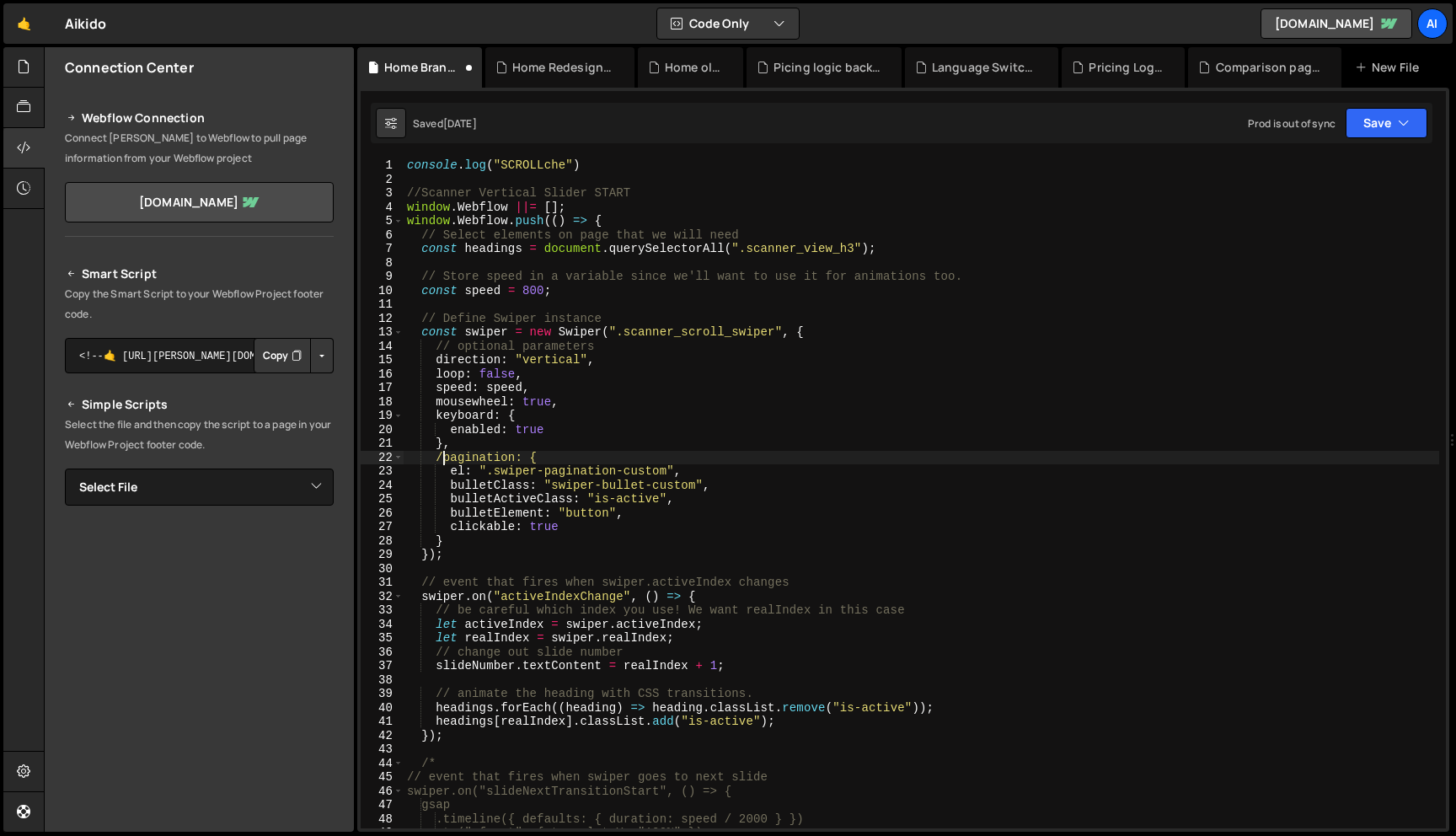
scroll to position [0, 3]
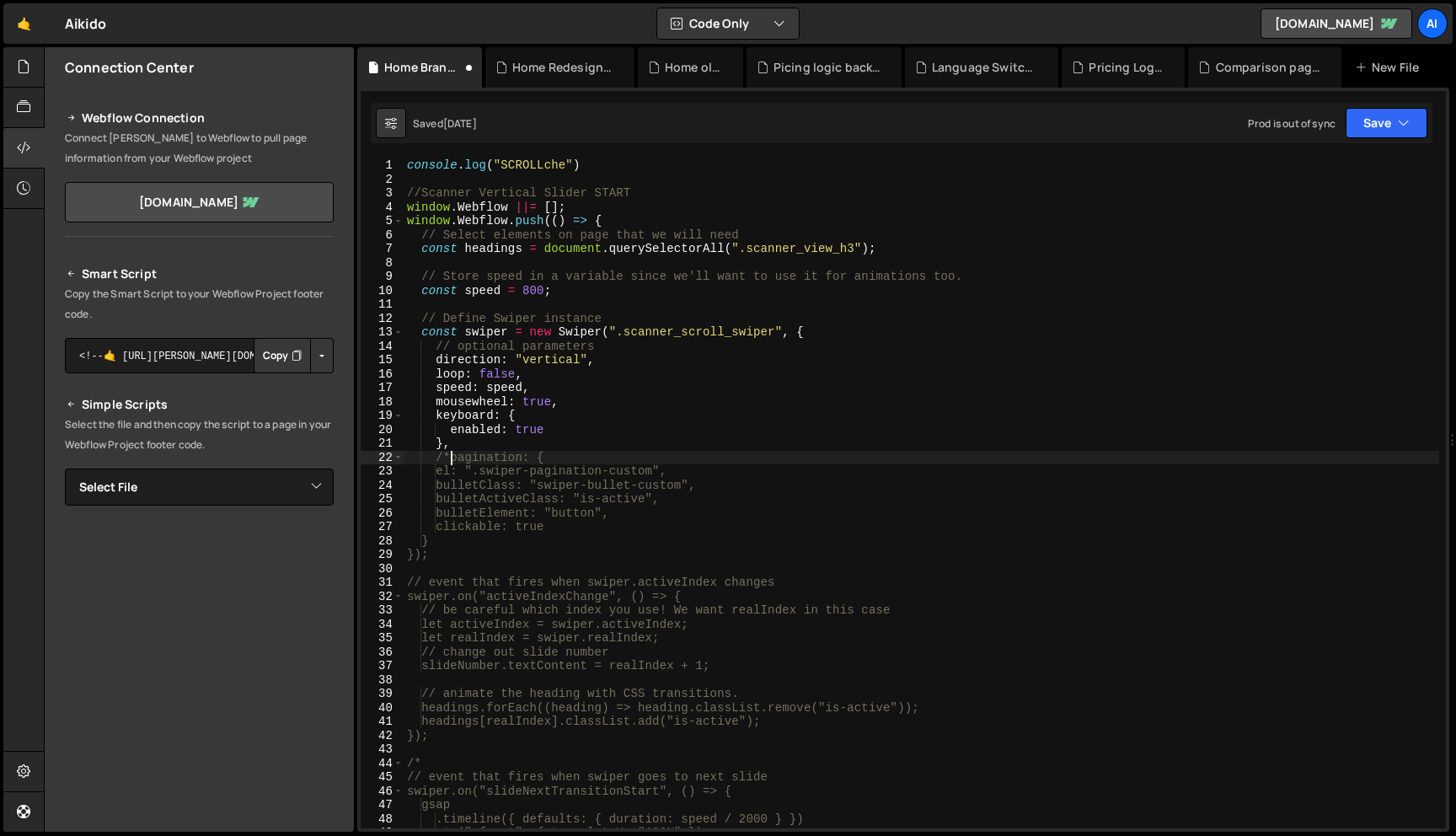
click at [457, 542] on div "console . log ( "SCROLLche" ) //Scanner Vertical Slider START window . Webflow …" at bounding box center [922, 508] width 1035 height 698
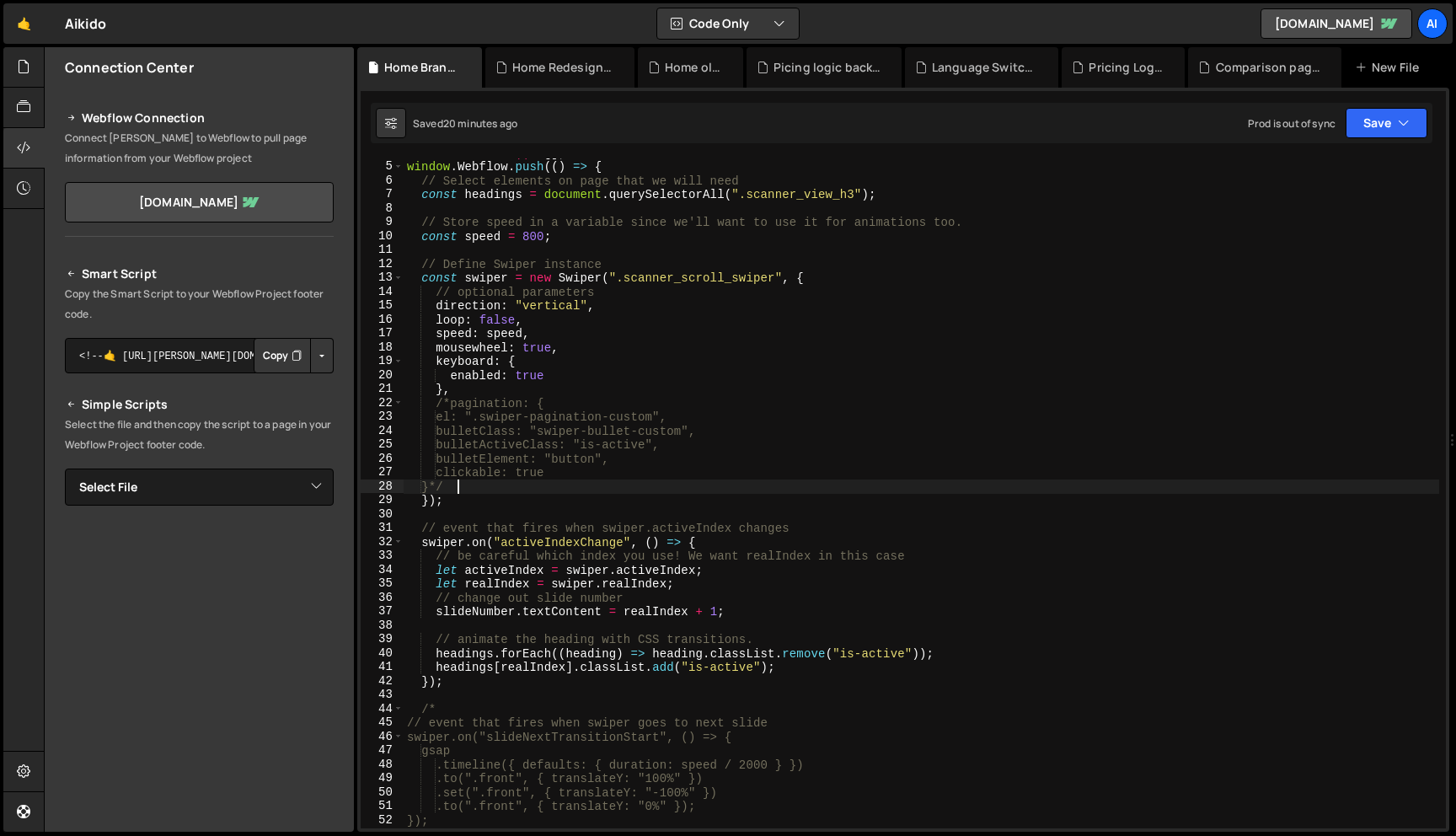
scroll to position [0, 0]
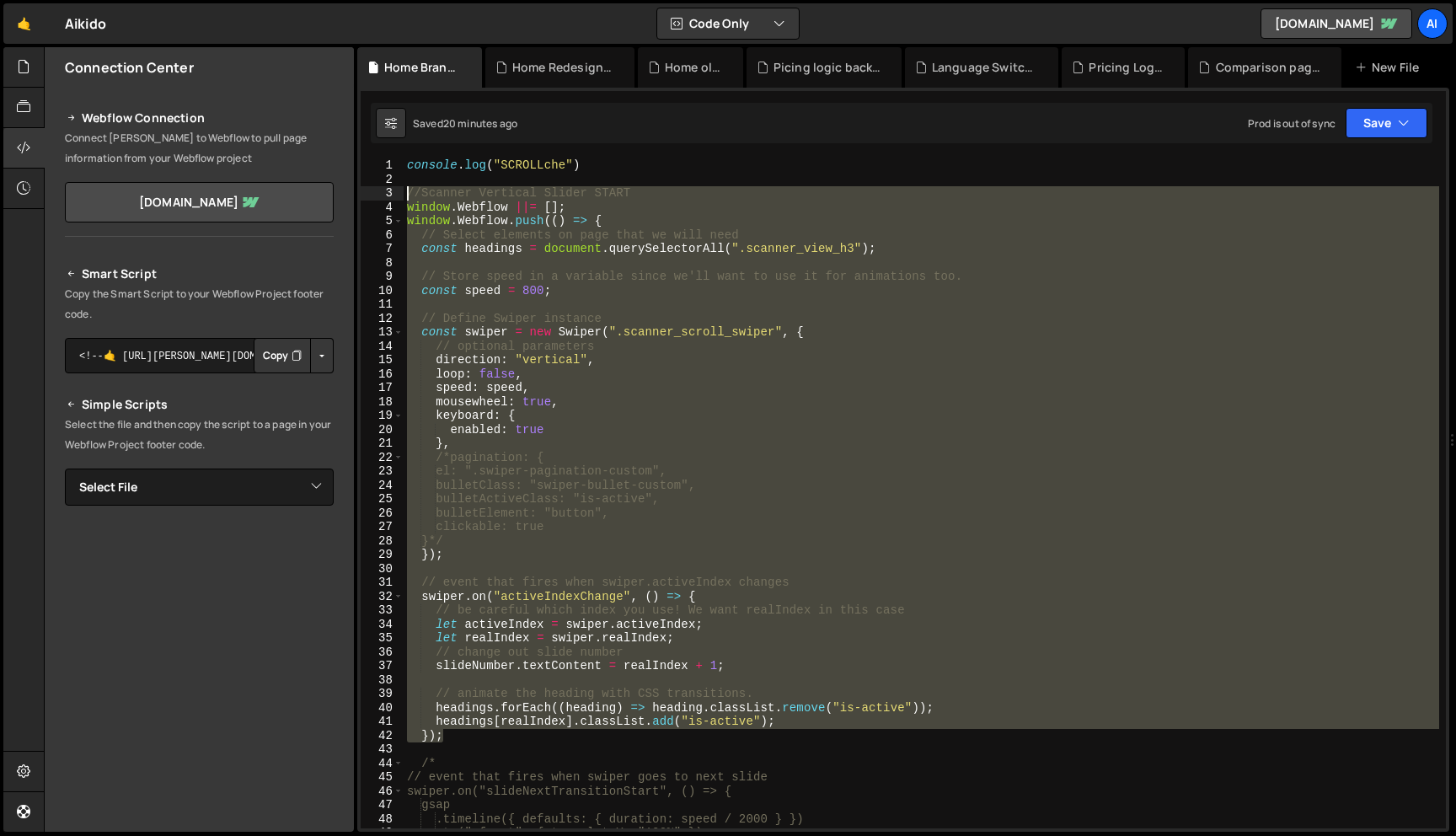
drag, startPoint x: 458, startPoint y: 742, endPoint x: 382, endPoint y: 196, distance: 551.3
click at [382, 196] on div "}*/ 1 2 3 4 5 6 7 8 9 10 11 12 13 14 15 16 17 18 19 20 21 22 23 24 25 26 27 28 …" at bounding box center [903, 493] width 1086 height 670
click at [436, 360] on div "console . log ( "SCROLLche" ) //Scanner Vertical Slider START window . Webflow …" at bounding box center [922, 493] width 1035 height 670
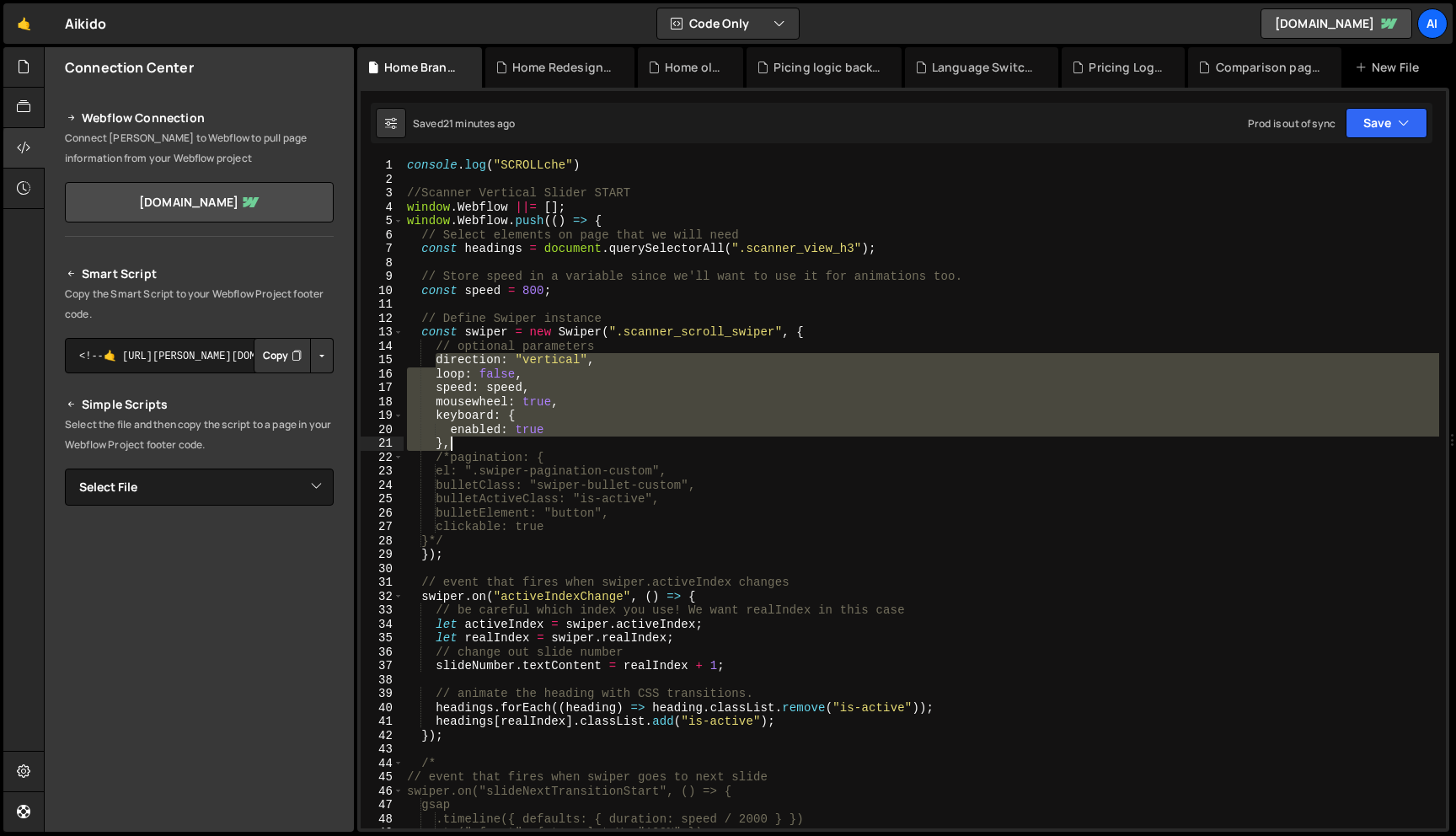
drag, startPoint x: 436, startPoint y: 367, endPoint x: 467, endPoint y: 441, distance: 80.2
click at [467, 441] on div "console . log ( "SCROLLche" ) //Scanner Vertical Slider START window . Webflow …" at bounding box center [922, 508] width 1035 height 698
paste textarea
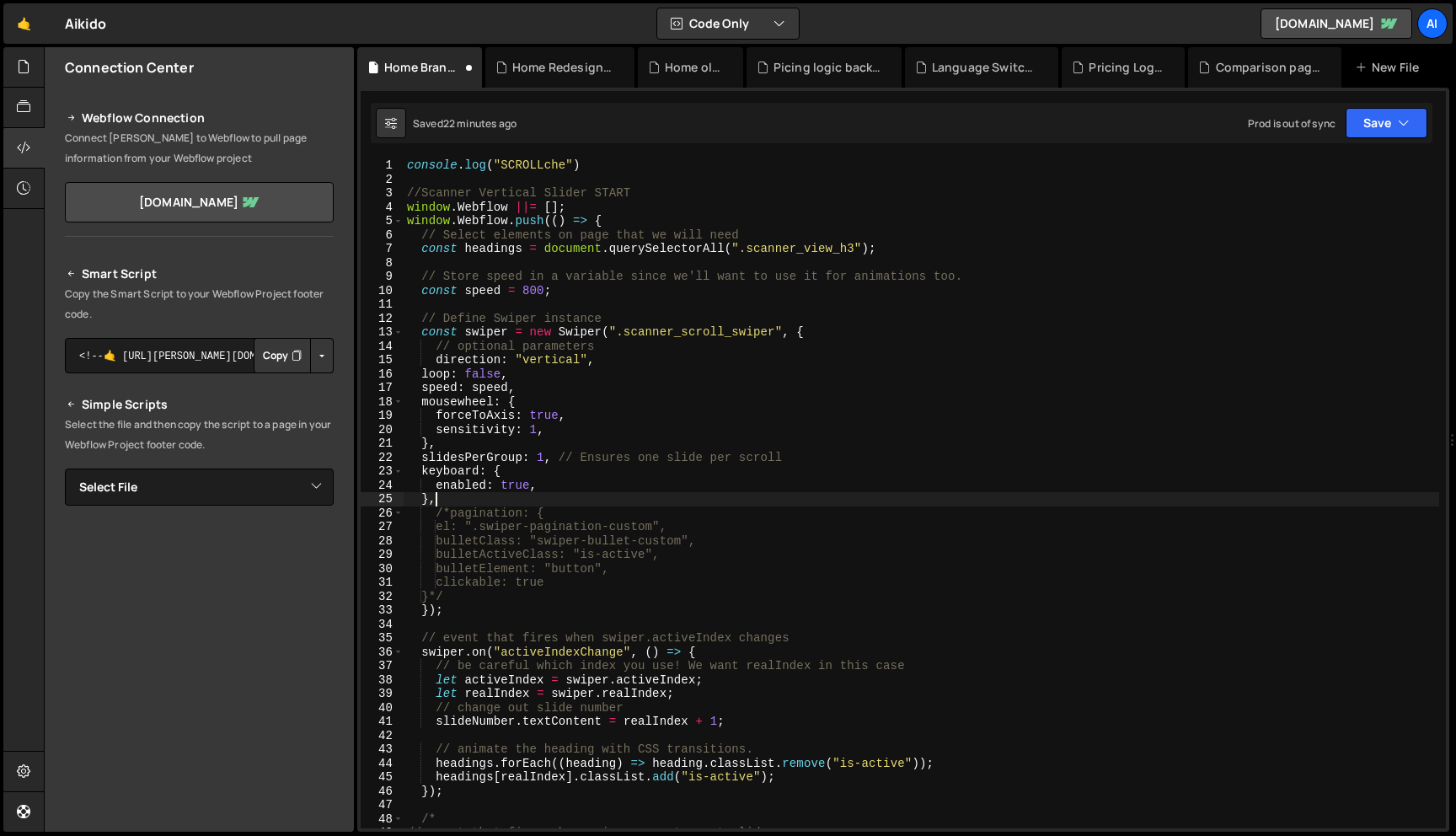
scroll to position [0, 1]
click at [551, 434] on div "console . log ( "SCROLLche" ) //Scanner Vertical Slider START window . Webflow …" at bounding box center [922, 508] width 1035 height 698
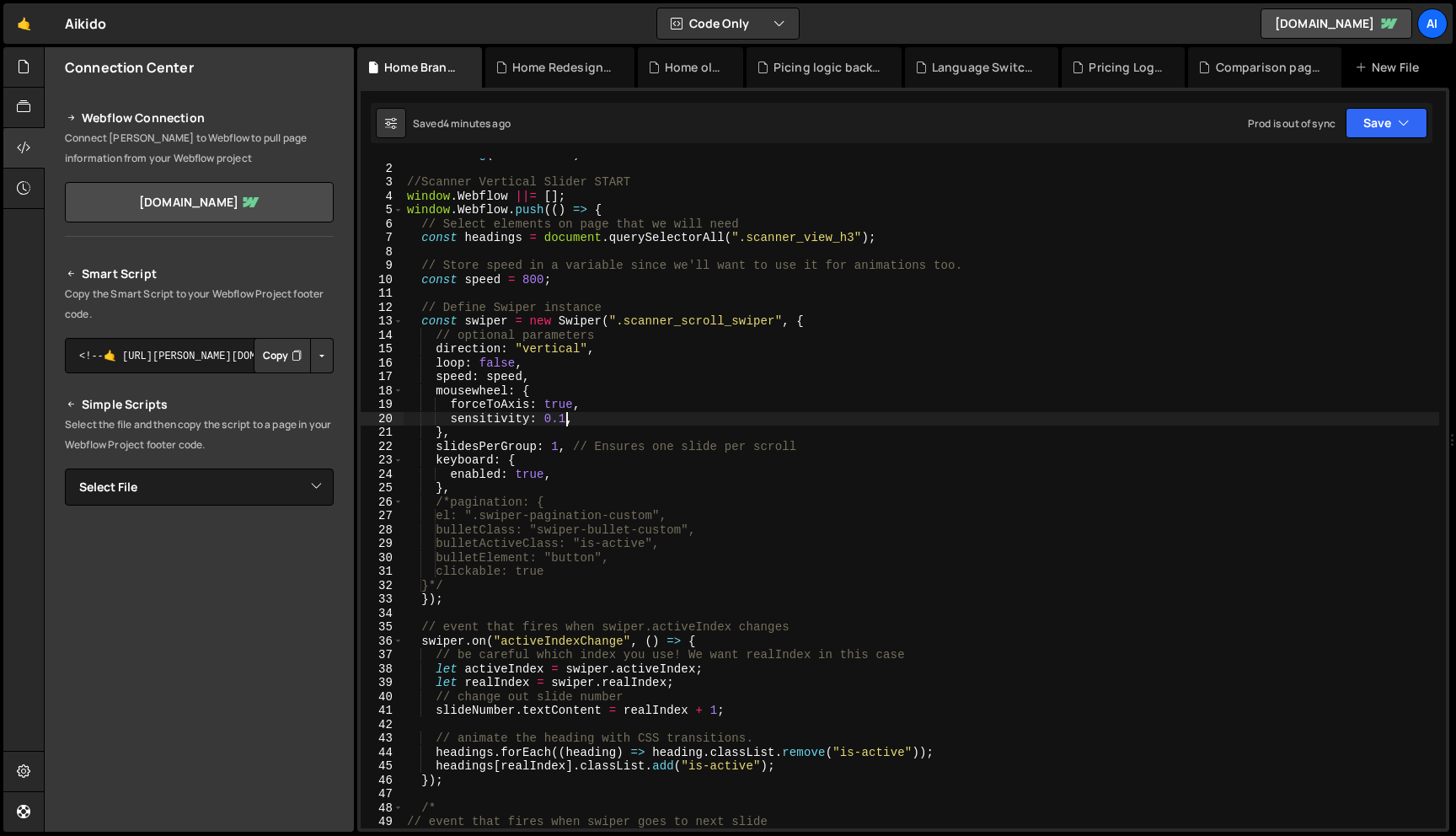
scroll to position [0, 0]
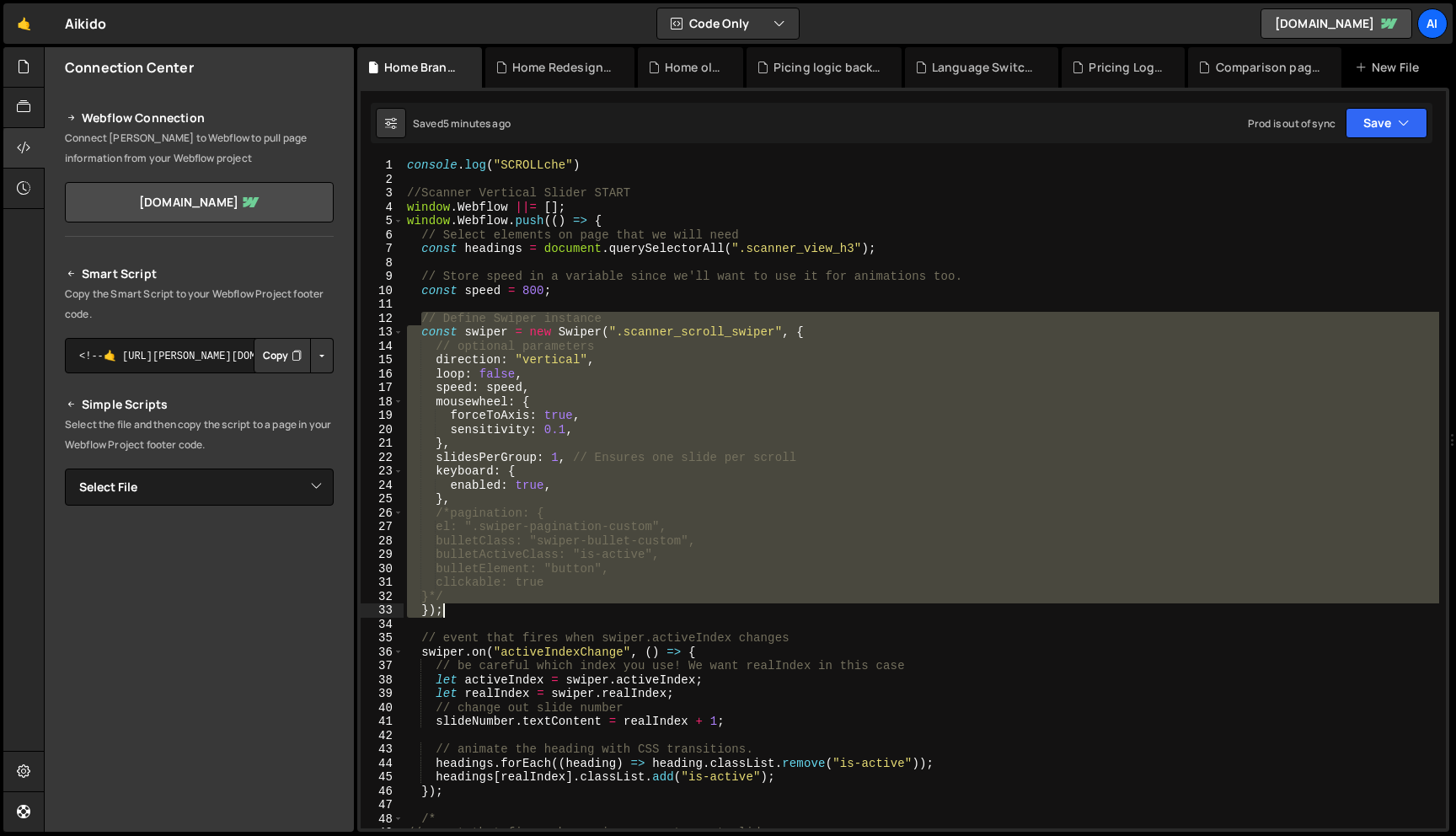
drag, startPoint x: 420, startPoint y: 319, endPoint x: 497, endPoint y: 618, distance: 308.8
click at [497, 618] on div "console . log ( "SCROLLche" ) //Scanner Vertical Slider START window . Webflow …" at bounding box center [922, 508] width 1035 height 698
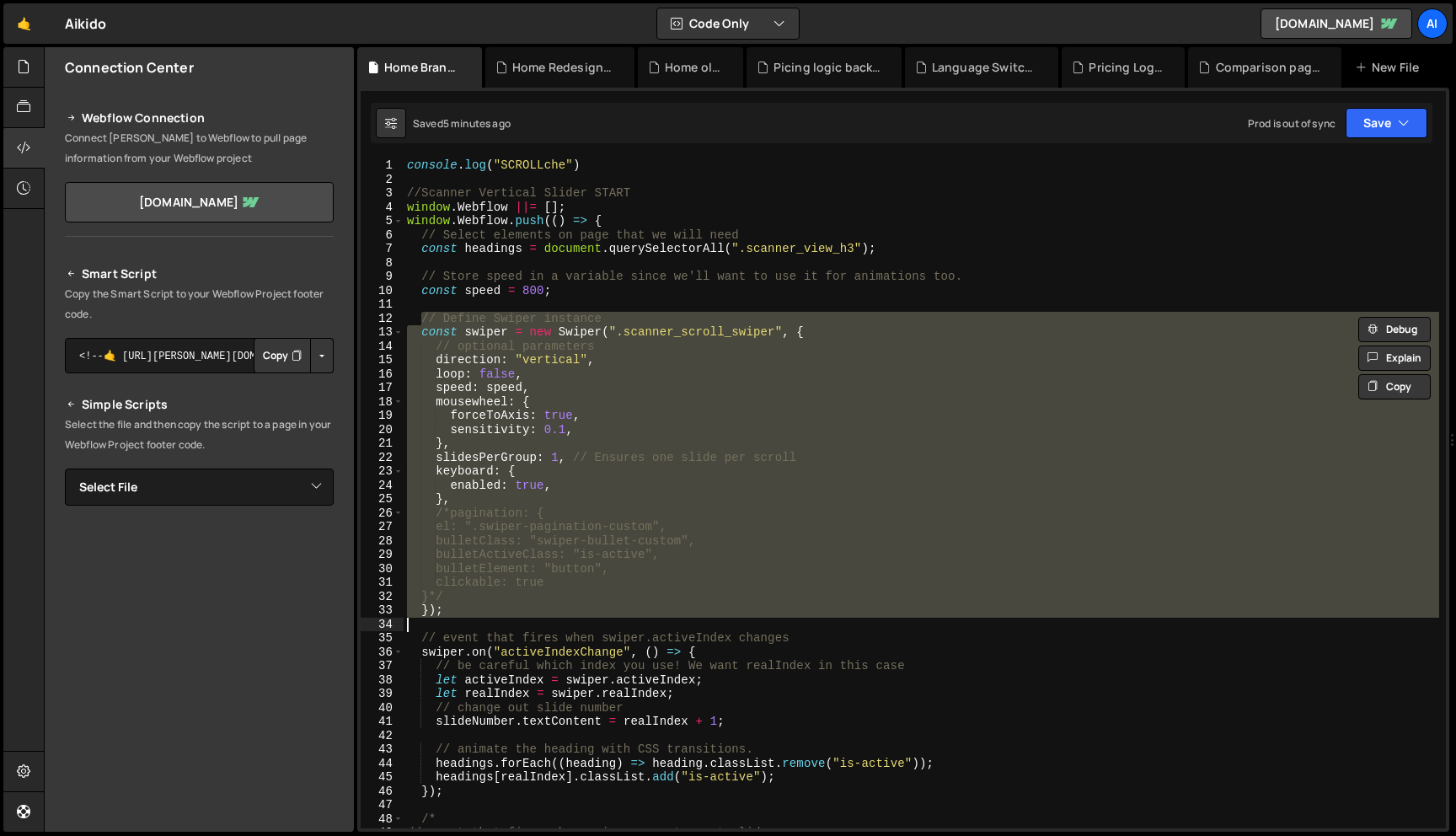
scroll to position [0, 2]
paste textarea "});"
type textarea "});"
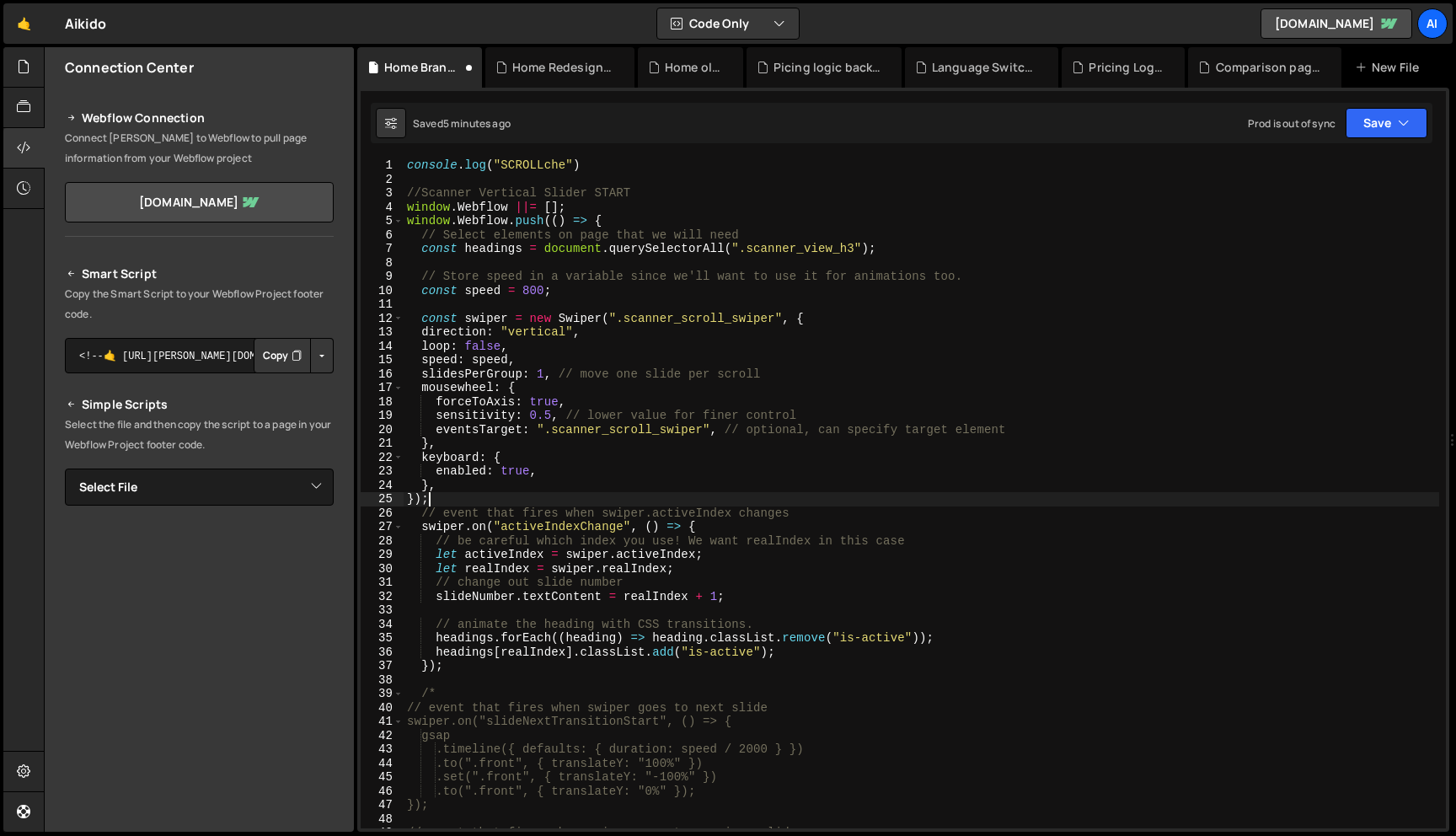
scroll to position [0, 0]
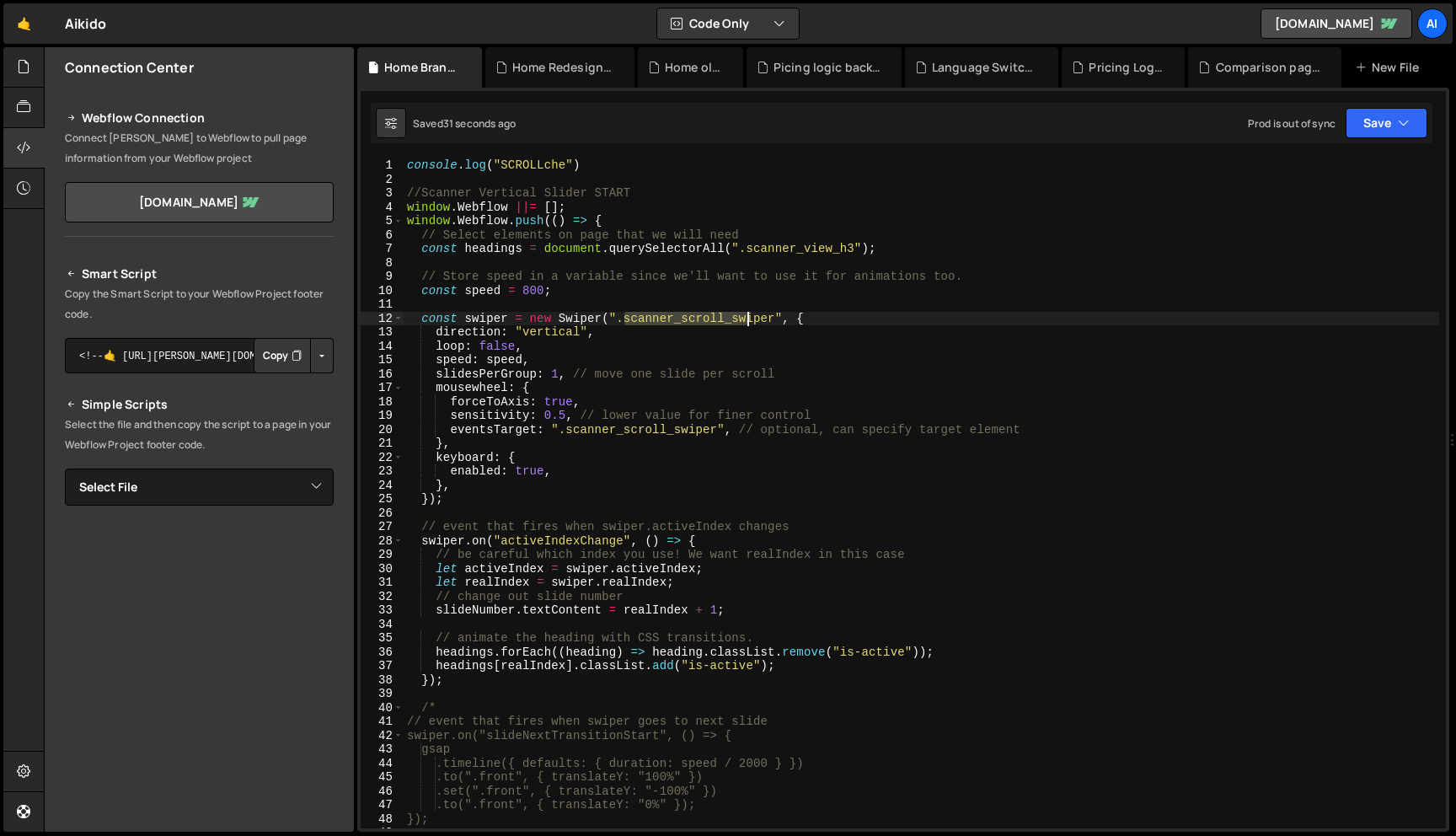
drag, startPoint x: 625, startPoint y: 321, endPoint x: 748, endPoint y: 321, distance: 123.0
click at [748, 321] on div "console . log ( "SCROLLche" ) //Scanner Vertical Slider START window . Webflow …" at bounding box center [922, 508] width 1035 height 698
click at [582, 431] on div "console . log ( "SCROLLche" ) //Scanner Vertical Slider START window . Webflow …" at bounding box center [922, 508] width 1035 height 698
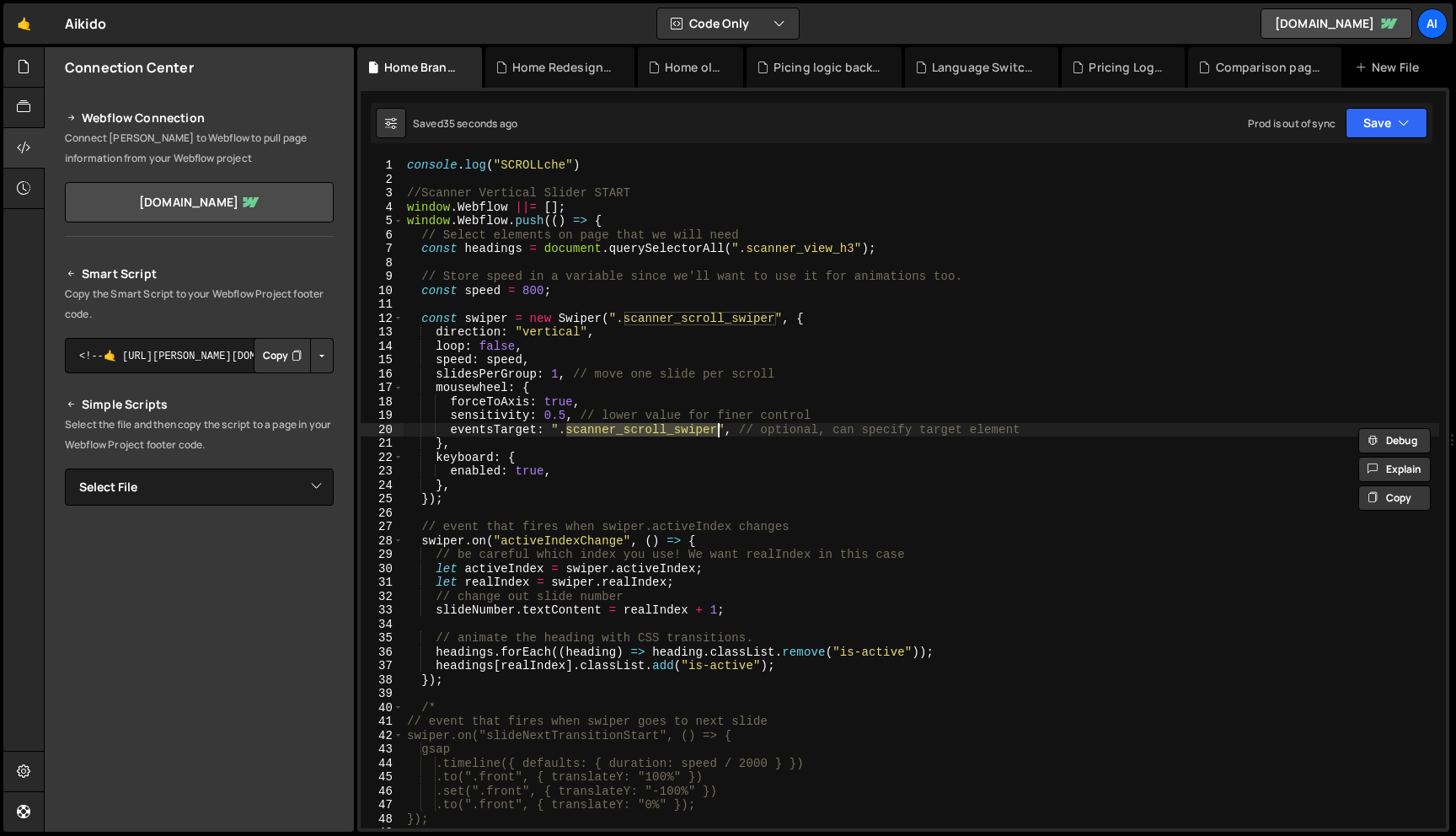
drag, startPoint x: 570, startPoint y: 431, endPoint x: 717, endPoint y: 434, distance: 147.0
click at [717, 434] on div "console . log ( "SCROLLche" ) //Scanner Vertical Slider START window . Webflow …" at bounding box center [922, 508] width 1035 height 698
paste textarea "content"
click at [559, 419] on div "console . log ( "SCROLLche" ) //Scanner Vertical Slider START window . Webflow …" at bounding box center [922, 508] width 1035 height 698
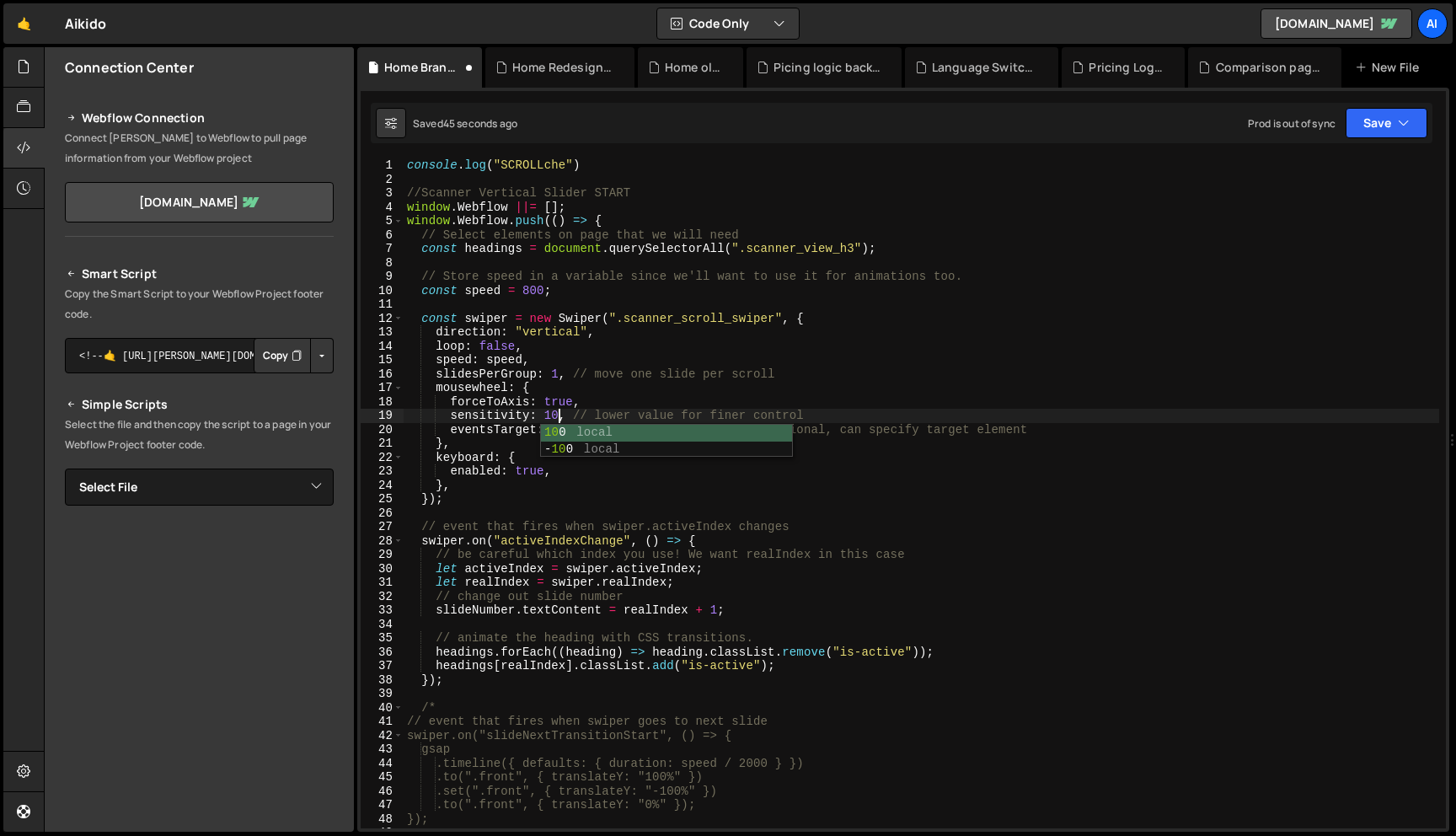
scroll to position [0, 10]
click at [553, 413] on div "console . log ( "SCROLLche" ) //Scanner Vertical Slider START window . Webflow …" at bounding box center [922, 508] width 1035 height 698
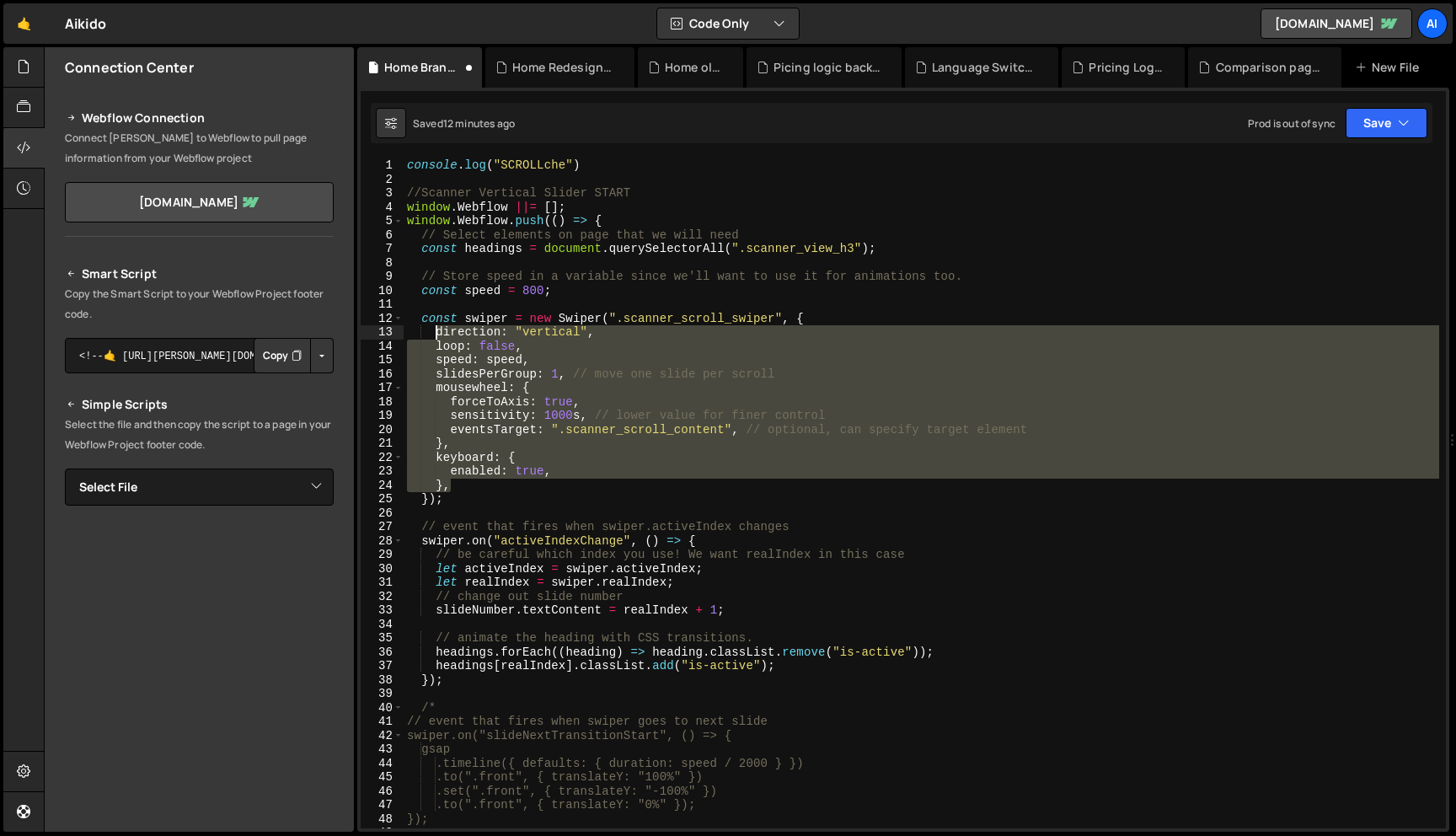
drag, startPoint x: 454, startPoint y: 481, endPoint x: 433, endPoint y: 332, distance: 150.5
click at [433, 332] on div "console . log ( "SCROLLche" ) //Scanner Vertical Slider START window . Webflow …" at bounding box center [922, 508] width 1035 height 698
paste textarea "}"
type textarea "},"
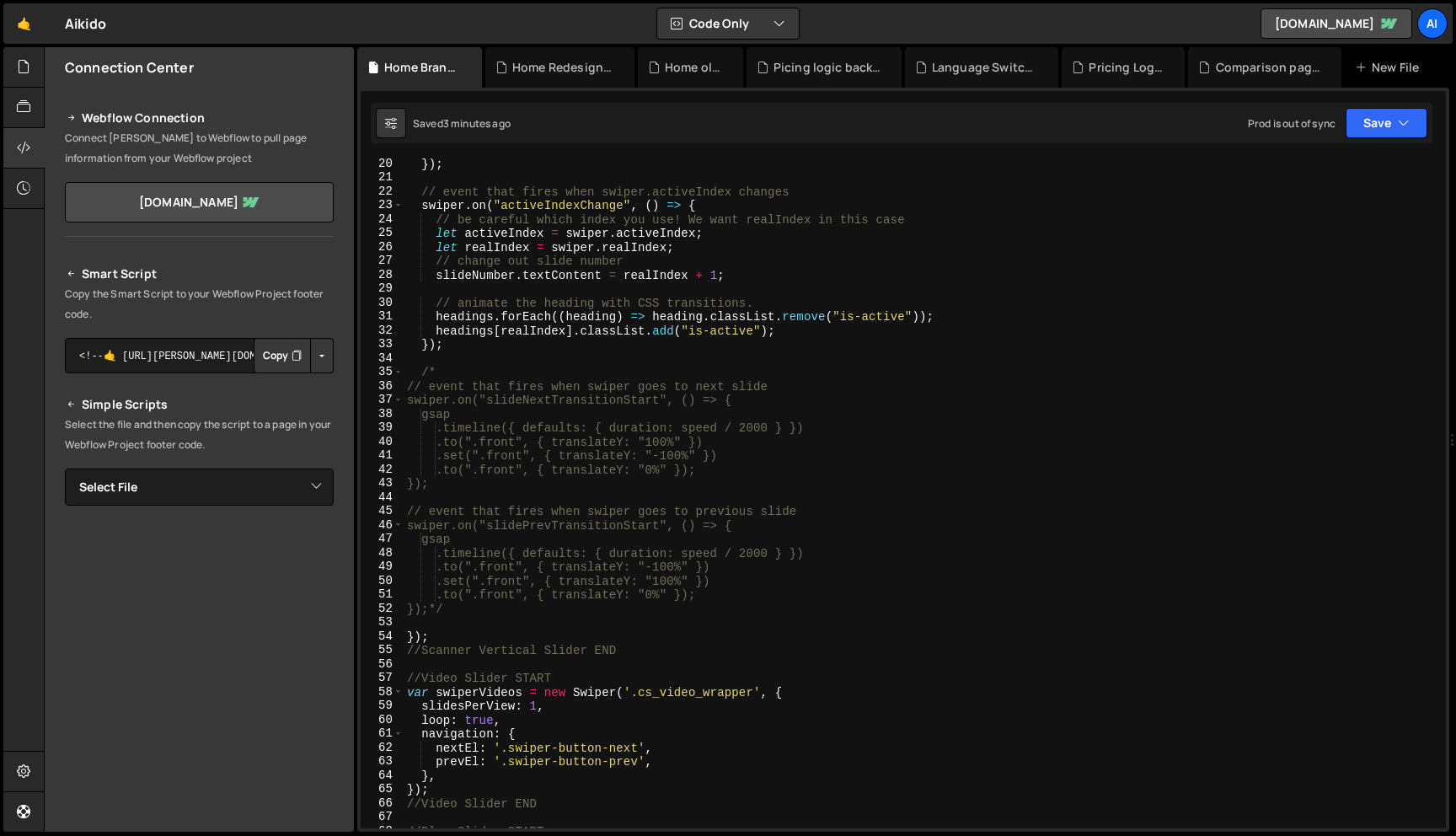
scroll to position [0, 0]
